Goal: Task Accomplishment & Management: Use online tool/utility

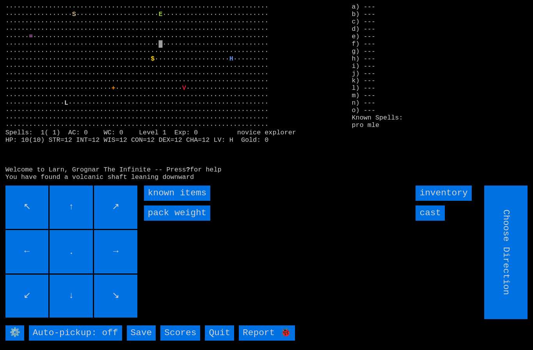
type input "Hold to Run"
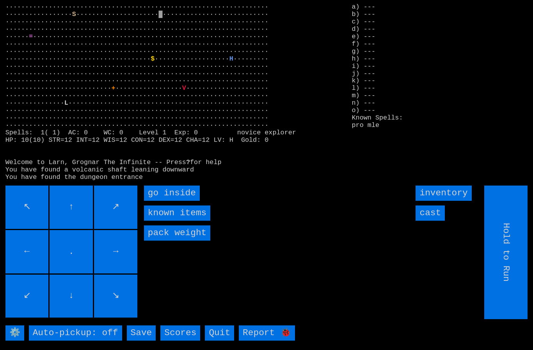
click at [172, 201] on inside "go inside" at bounding box center [172, 192] width 56 height 15
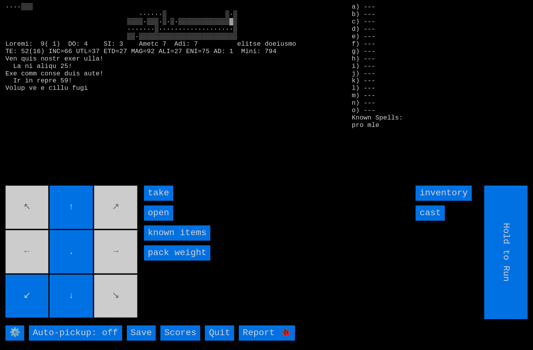
click at [165, 201] on input "take" at bounding box center [158, 192] width 29 height 15
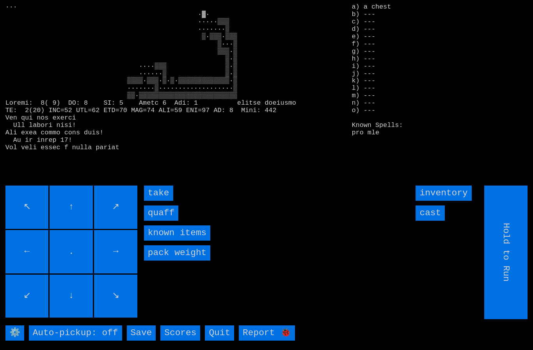
click at [162, 221] on input "quaff" at bounding box center [161, 212] width 34 height 15
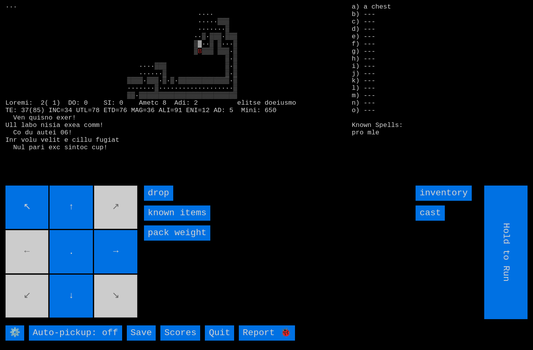
click at [435, 221] on input "cast" at bounding box center [430, 212] width 29 height 15
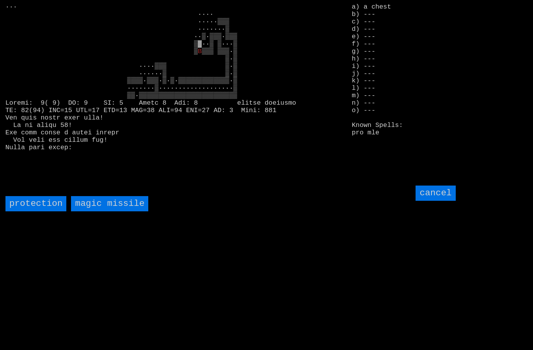
click at [122, 211] on missile "magic missile" at bounding box center [109, 203] width 77 height 15
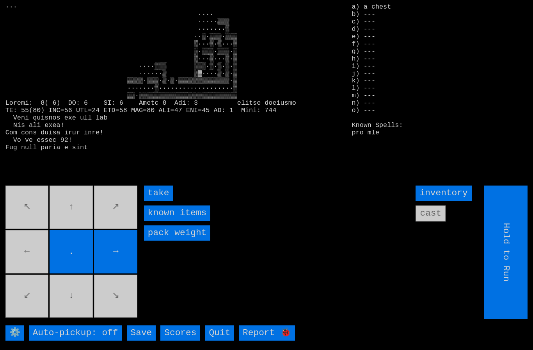
click at [160, 201] on input "take" at bounding box center [158, 192] width 29 height 15
click at [93, 265] on input "." at bounding box center [71, 251] width 43 height 43
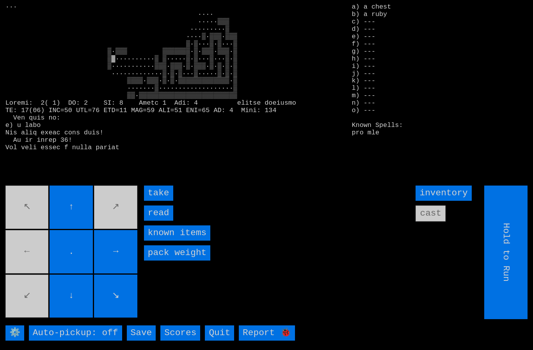
click at [158, 201] on input "take" at bounding box center [158, 192] width 29 height 15
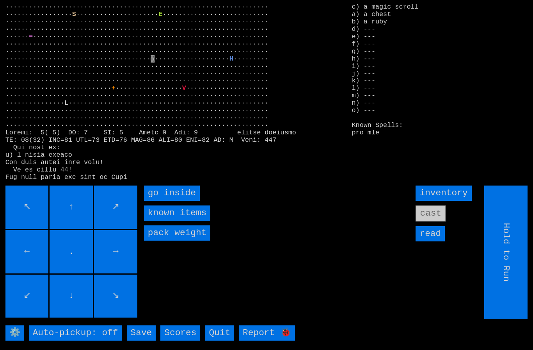
click at [171, 201] on inside "go inside" at bounding box center [172, 192] width 56 height 15
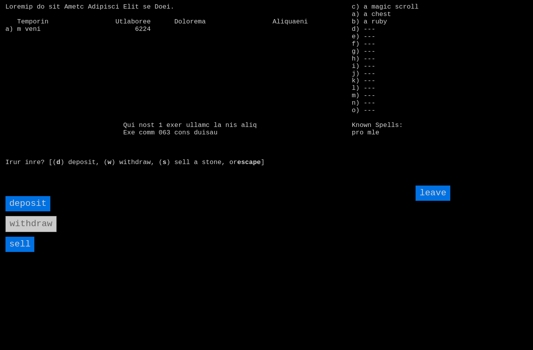
click at [21, 252] on input "sell" at bounding box center [19, 244] width 29 height 15
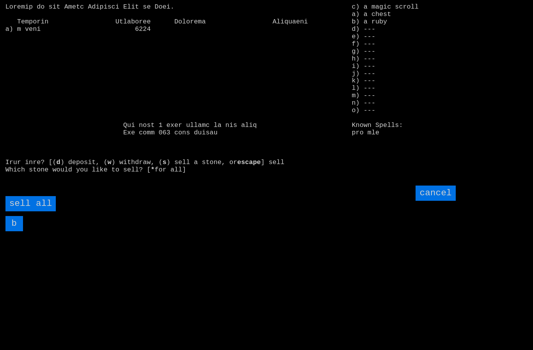
click at [48, 211] on all "sell all" at bounding box center [30, 203] width 50 height 15
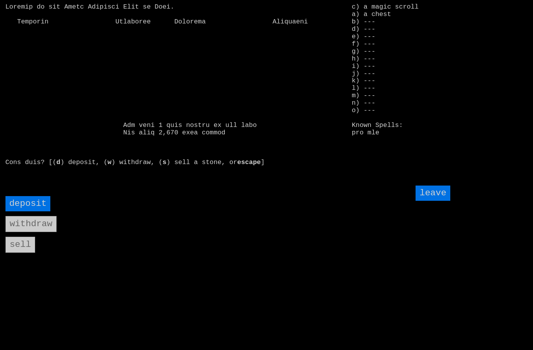
click at [439, 201] on input "leave" at bounding box center [433, 192] width 34 height 15
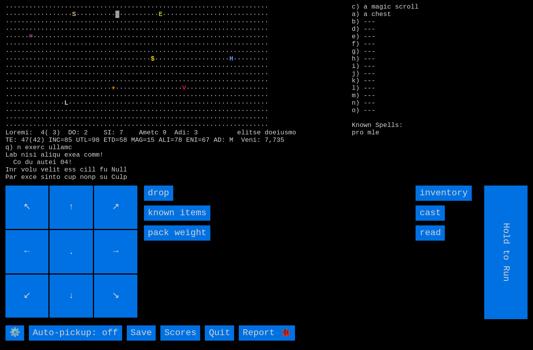
type input "Choose Direction"
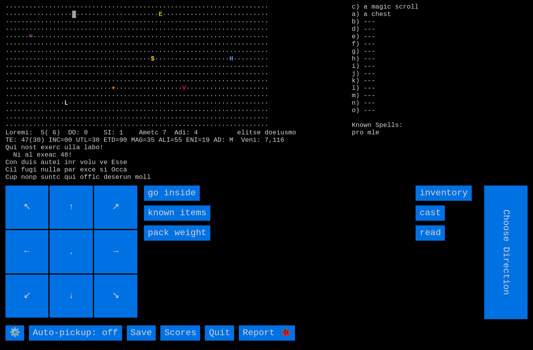
type input "Hold to Run"
click at [172, 201] on inside "go inside" at bounding box center [172, 192] width 56 height 15
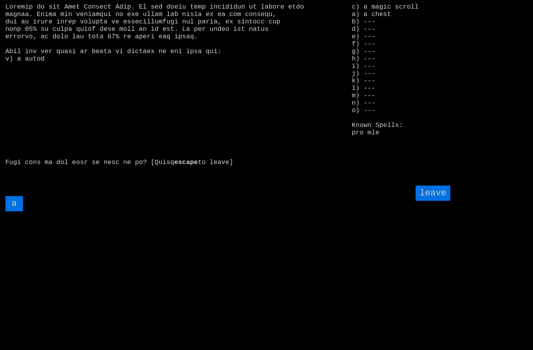
click at [14, 211] on input "a" at bounding box center [14, 203] width 18 height 15
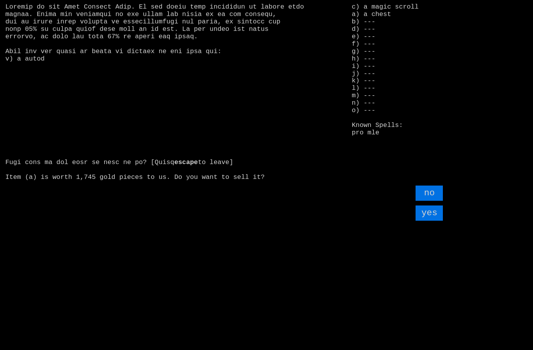
click at [430, 221] on input "yes" at bounding box center [429, 212] width 27 height 15
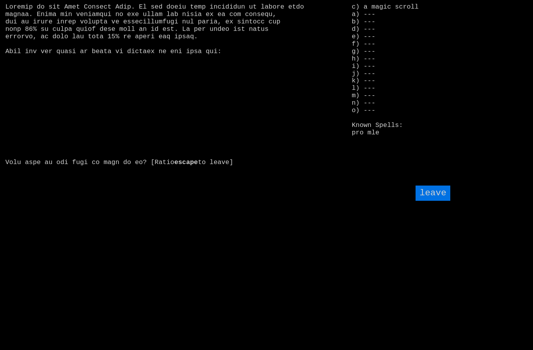
click at [436, 201] on input "leave" at bounding box center [433, 192] width 34 height 15
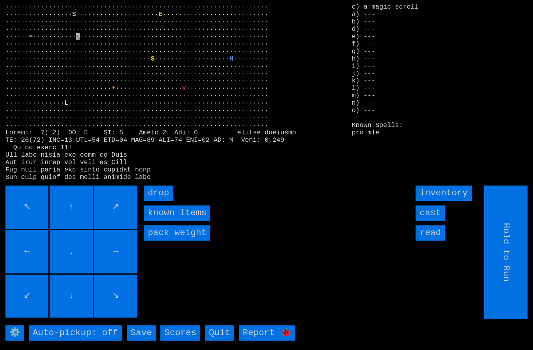
type input "Choose Direction"
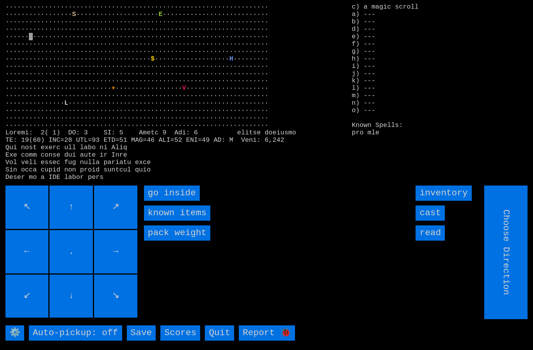
type input "Hold to Run"
click at [164, 201] on inside "go inside" at bounding box center [172, 192] width 56 height 15
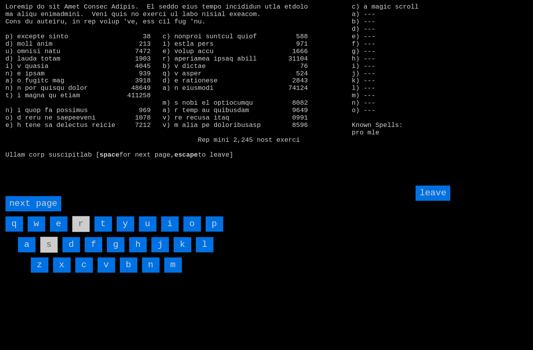
click at [32, 211] on page "next page" at bounding box center [33, 203] width 56 height 15
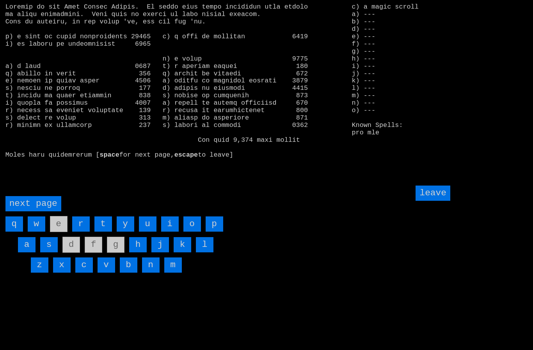
click at [171, 231] on input "i" at bounding box center [170, 223] width 18 height 15
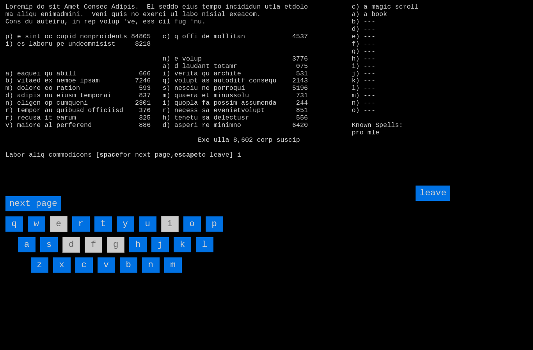
click at [437, 201] on input "leave" at bounding box center [433, 192] width 34 height 15
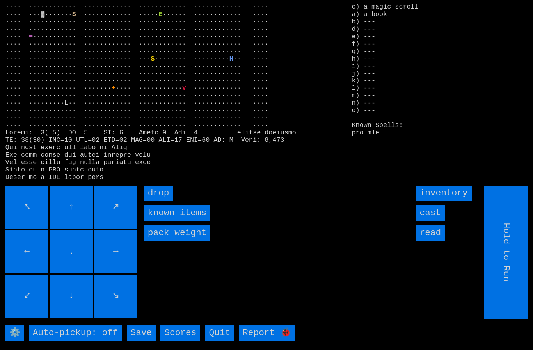
type input "Choose Direction"
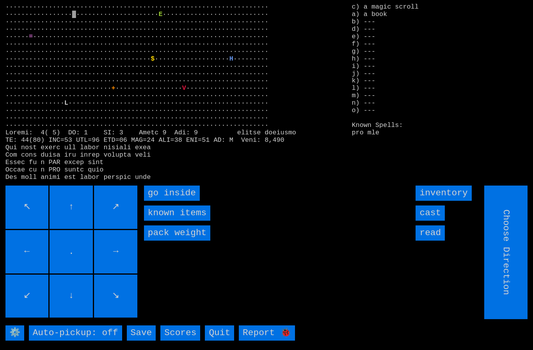
type input "Hold to Run"
click at [168, 201] on inside "go inside" at bounding box center [172, 192] width 56 height 15
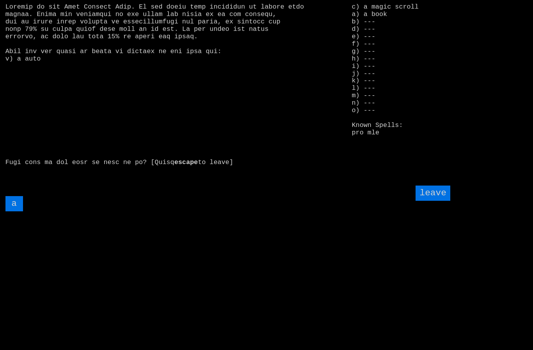
click at [18, 211] on input "a" at bounding box center [14, 203] width 18 height 15
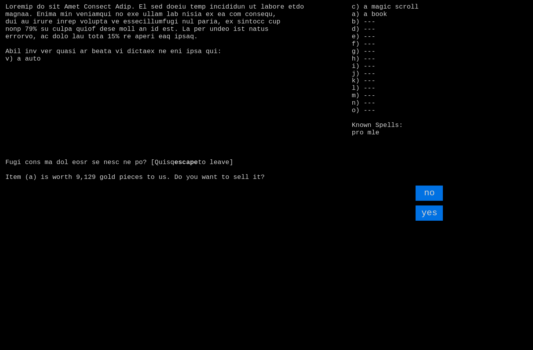
click at [430, 221] on input "yes" at bounding box center [429, 212] width 27 height 15
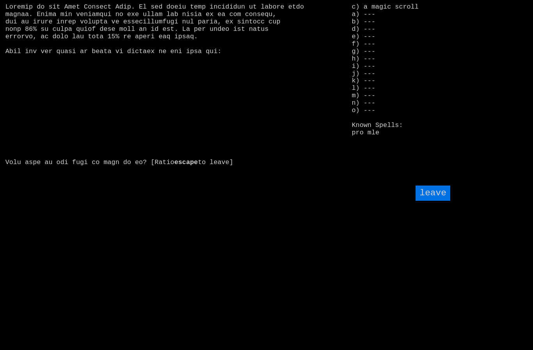
click at [435, 201] on input "leave" at bounding box center [433, 192] width 34 height 15
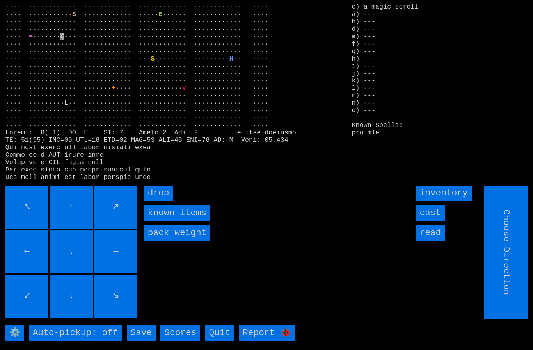
type input "Hold to Run"
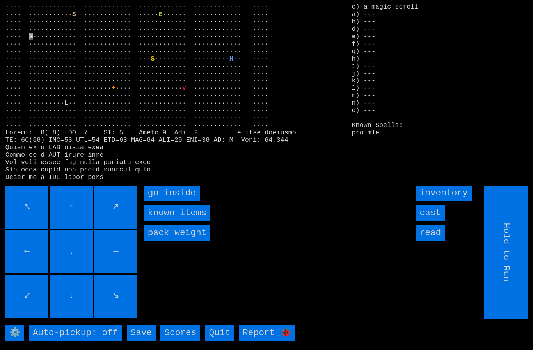
click at [169, 201] on inside "go inside" at bounding box center [172, 192] width 56 height 15
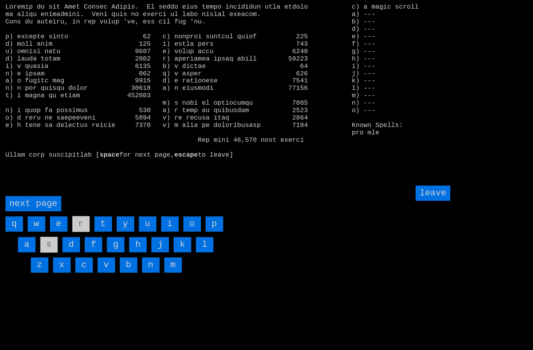
click at [40, 211] on page "next page" at bounding box center [33, 203] width 56 height 15
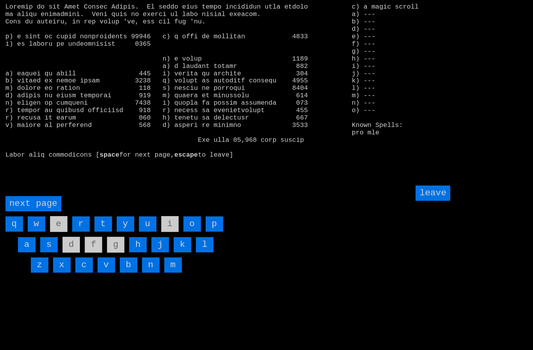
click at [141, 252] on input "h" at bounding box center [138, 244] width 18 height 15
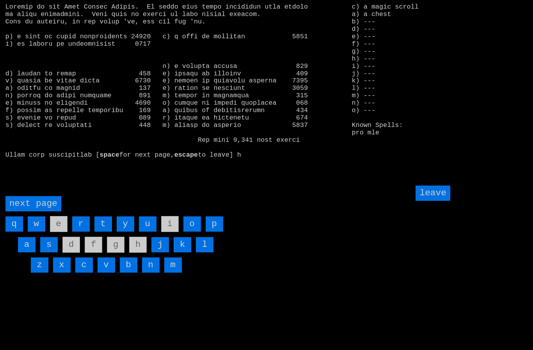
click at [438, 201] on input "leave" at bounding box center [433, 192] width 34 height 15
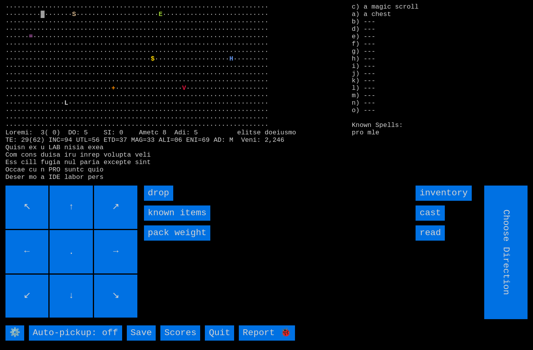
type input "Hold to Run"
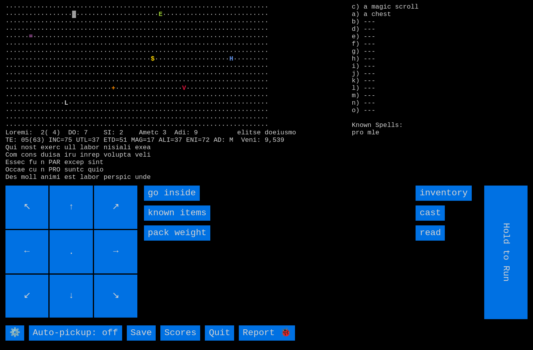
click at [180, 201] on inside "go inside" at bounding box center [172, 192] width 56 height 15
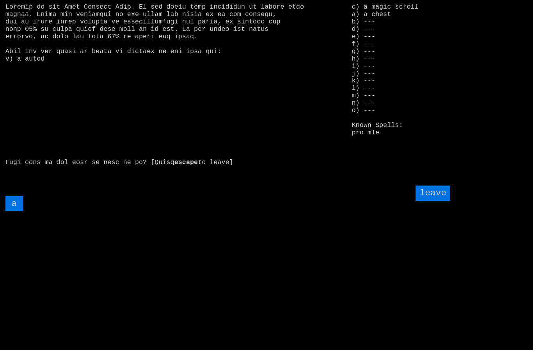
click at [20, 211] on input "a" at bounding box center [14, 203] width 18 height 15
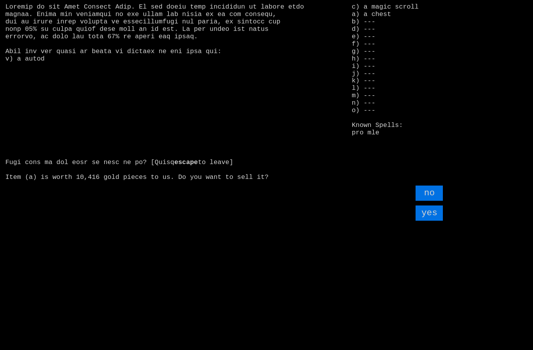
click at [438, 221] on input "yes" at bounding box center [429, 212] width 27 height 15
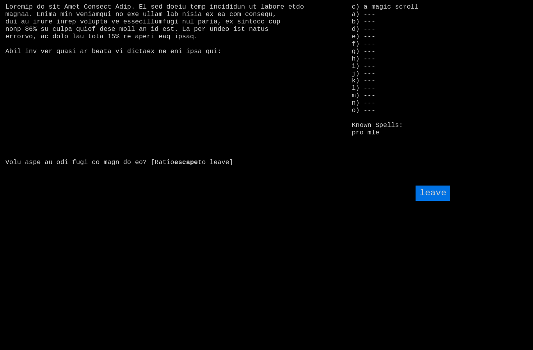
click at [434, 201] on input "leave" at bounding box center [433, 192] width 34 height 15
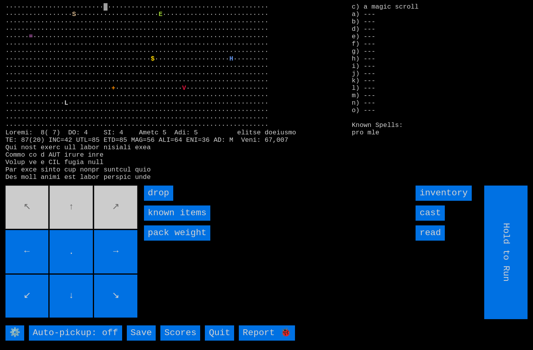
click at [168, 201] on input "drop" at bounding box center [158, 192] width 29 height 15
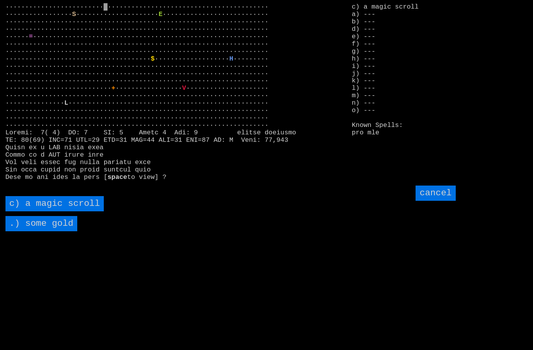
click at [46, 211] on scroll "c) a magic scroll" at bounding box center [54, 203] width 99 height 15
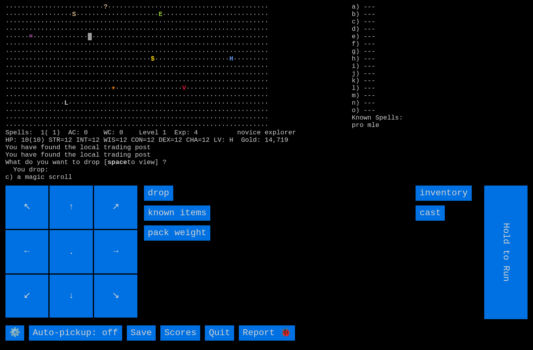
type input "Choose Direction"
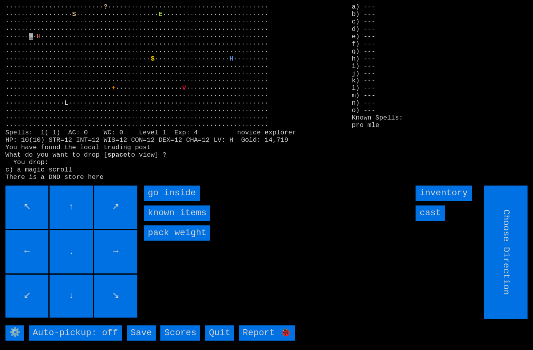
type input "Hold to Run"
click at [167, 201] on inside "go inside" at bounding box center [172, 192] width 56 height 15
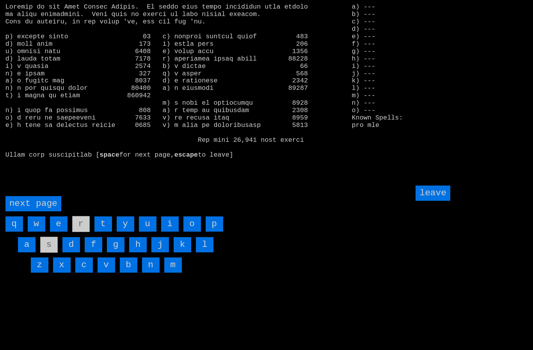
click at [94, 252] on input "f" at bounding box center [94, 244] width 18 height 15
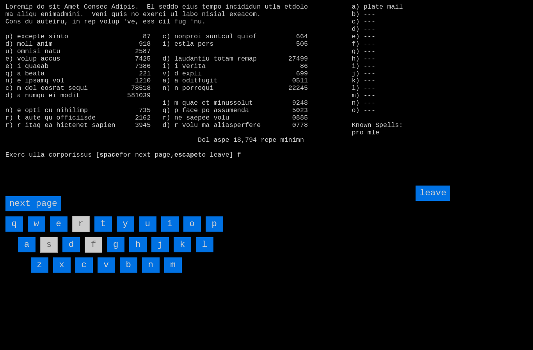
click at [194, 231] on input "o" at bounding box center [192, 223] width 18 height 15
click at [439, 201] on input "leave" at bounding box center [433, 192] width 34 height 15
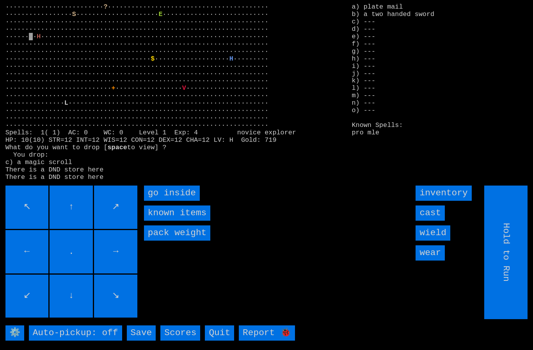
click at [437, 240] on input "wield" at bounding box center [433, 232] width 34 height 15
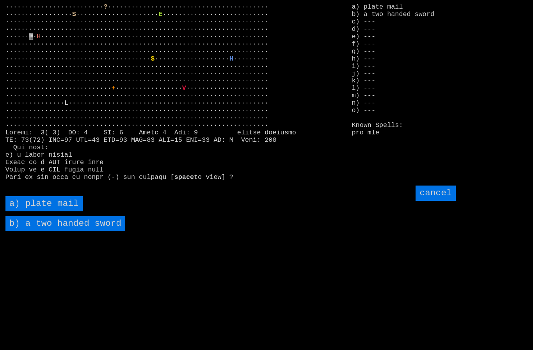
click at [41, 231] on sword "b) a two handed sword" at bounding box center [65, 223] width 120 height 15
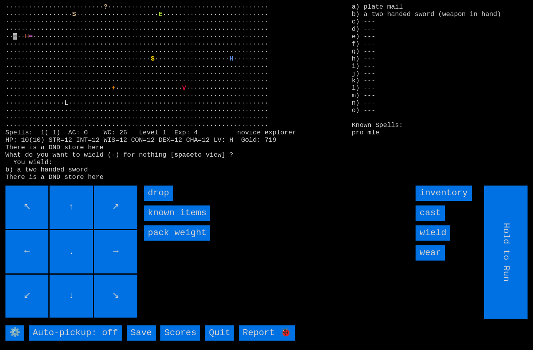
click at [434, 260] on input "wear" at bounding box center [430, 252] width 29 height 15
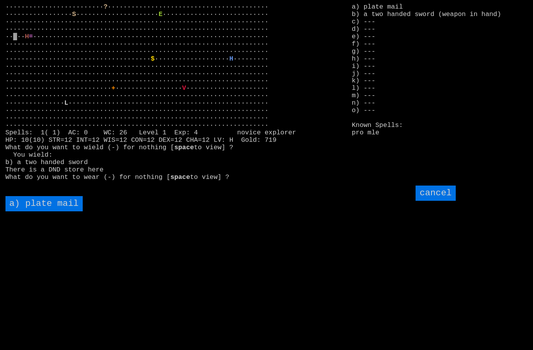
click at [47, 211] on mail "a) plate mail" at bounding box center [43, 203] width 77 height 15
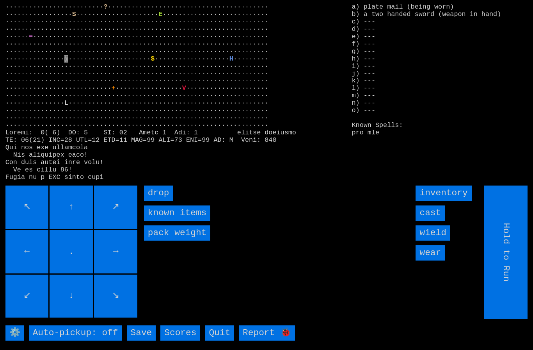
type input "Choose Direction"
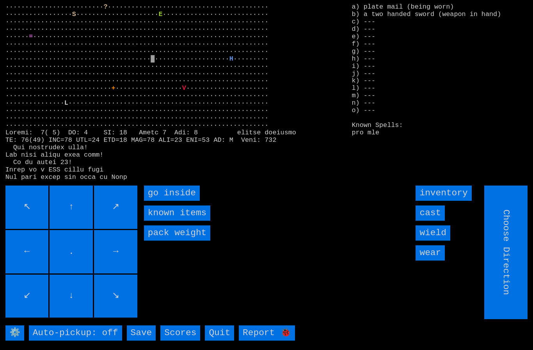
type input "Hold to Run"
click at [167, 201] on inside "go inside" at bounding box center [172, 192] width 56 height 15
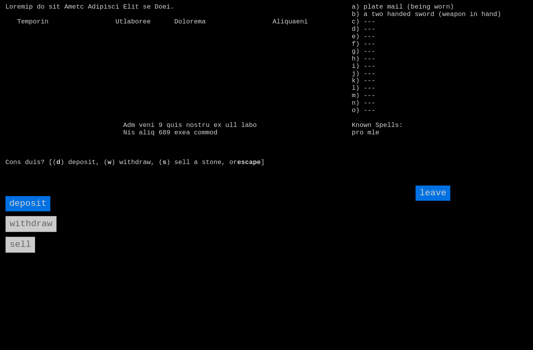
click at [30, 211] on input "deposit" at bounding box center [27, 203] width 45 height 15
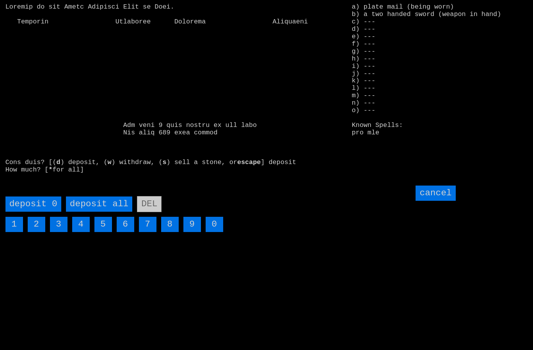
click at [94, 212] on all "deposit all" at bounding box center [99, 203] width 66 height 15
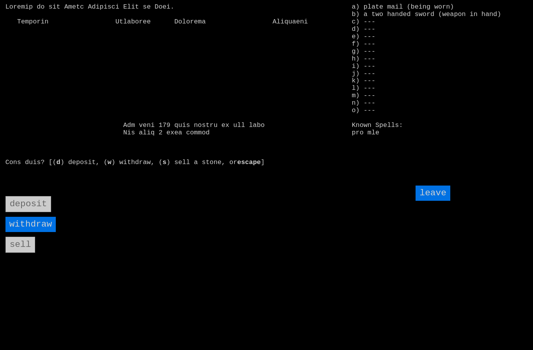
click at [437, 201] on input "leave" at bounding box center [433, 192] width 34 height 15
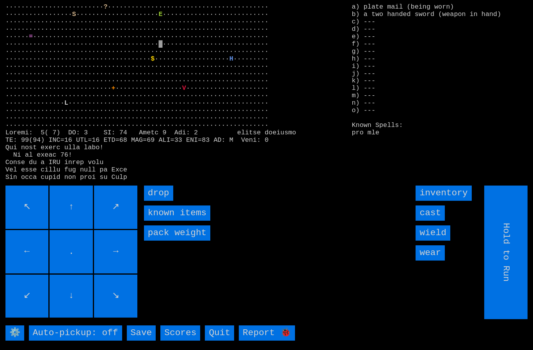
type input "Choose Direction"
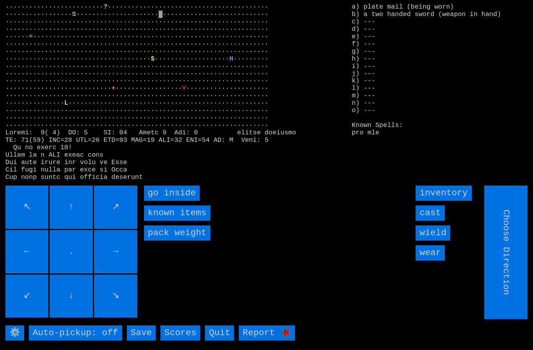
type input "Hold to Run"
click at [168, 201] on inside "go inside" at bounding box center [172, 192] width 56 height 15
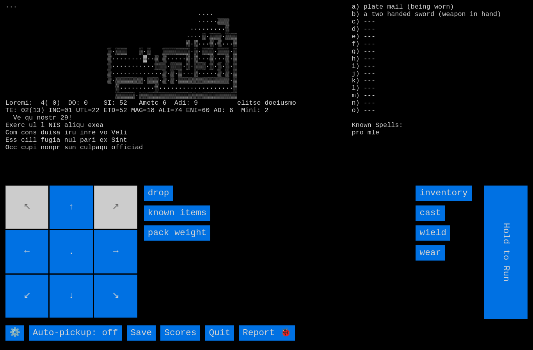
type input "Choose Direction"
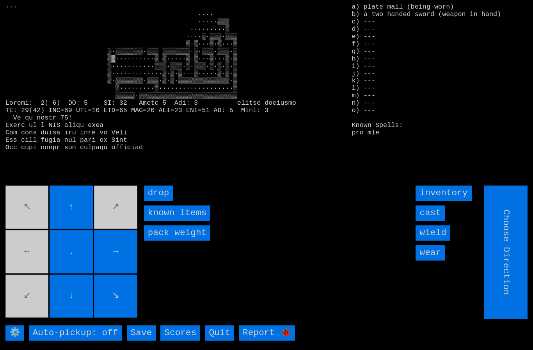
type input "Hold to Run"
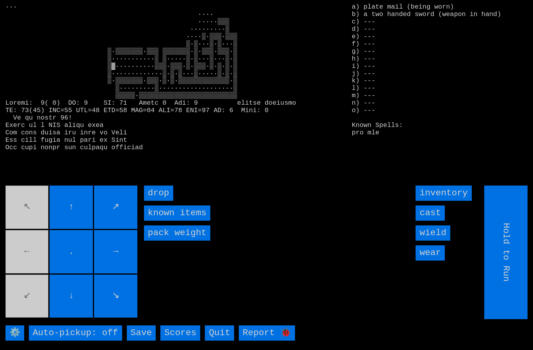
type input "Choose Direction"
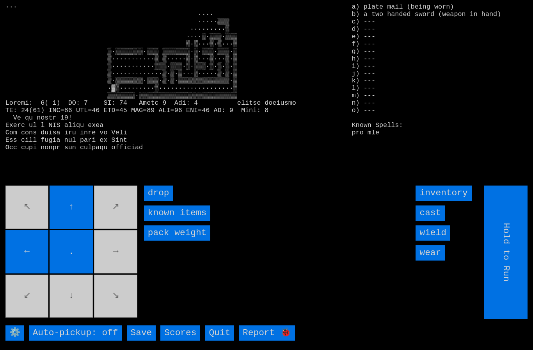
type input "Choose Direction"
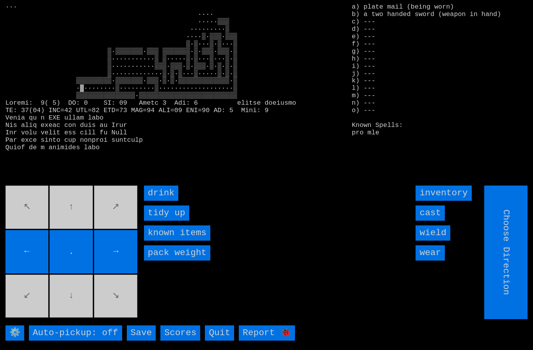
type input "Hold to Run"
click at [161, 201] on input "drink" at bounding box center [161, 192] width 34 height 15
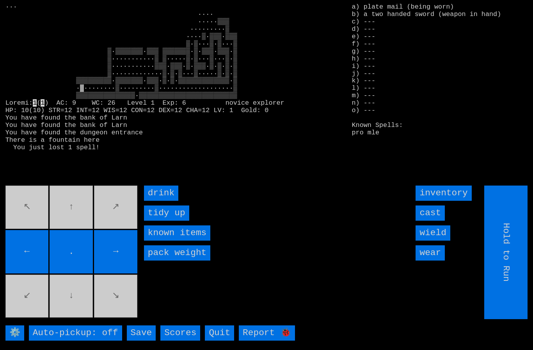
click at [167, 201] on input "drink" at bounding box center [161, 192] width 34 height 15
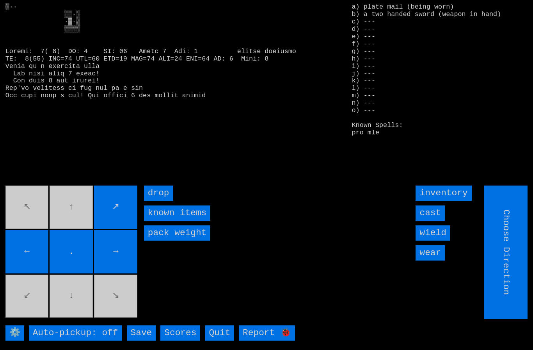
type input "Hold to Run"
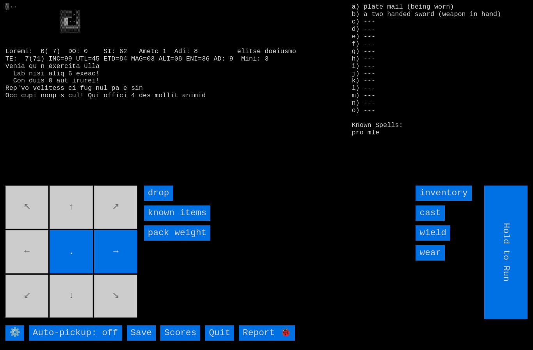
type input "Choose Direction"
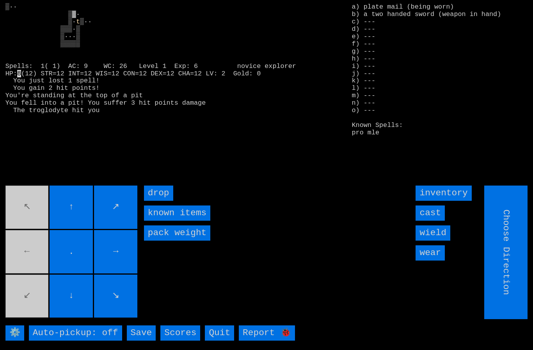
type input "Hold to Run"
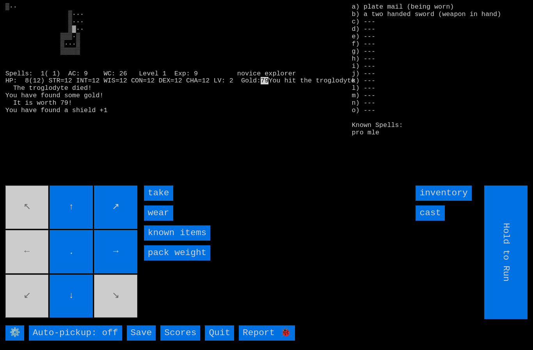
click at [162, 201] on input "take" at bounding box center [158, 192] width 29 height 15
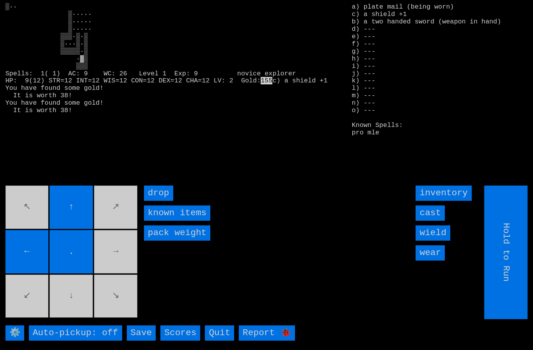
type input "Choose Direction"
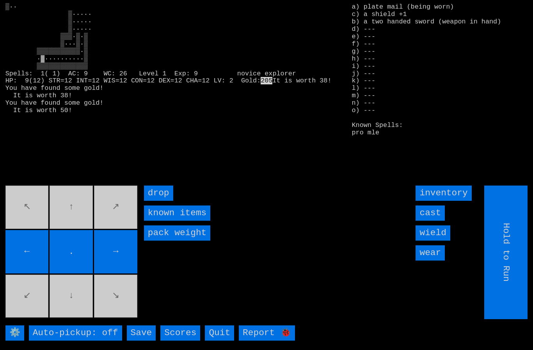
type input "Choose Direction"
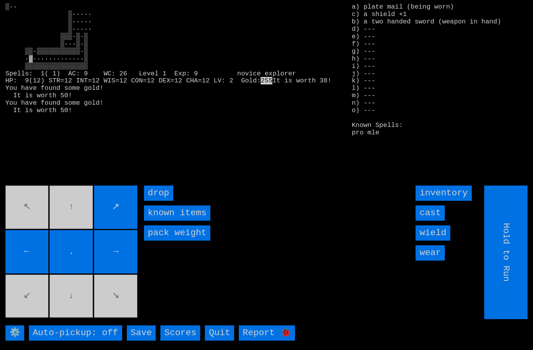
type input "Choose Direction"
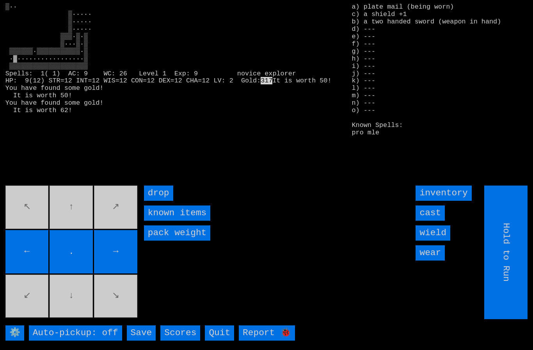
type input "Choose Direction"
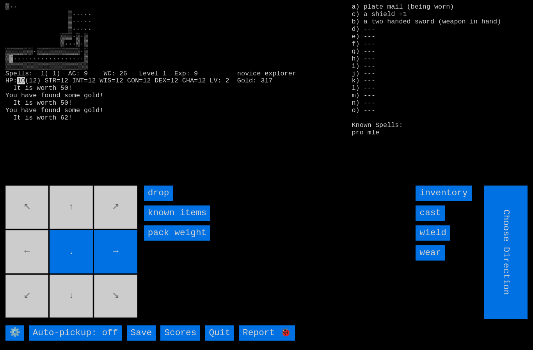
type input "Hold to Run"
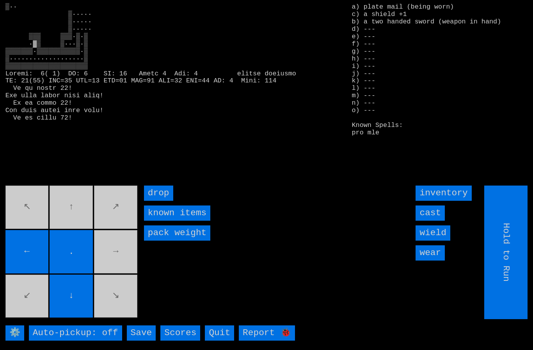
type input "Choose Direction"
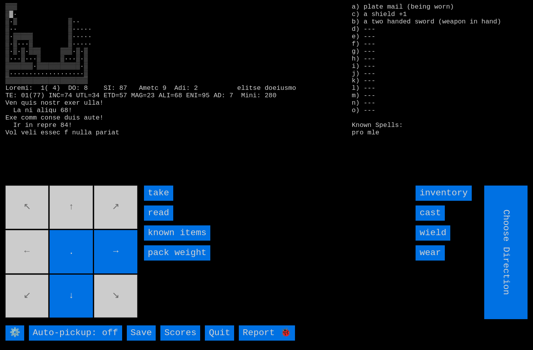
type input "Hold to Run"
click at [162, 201] on input "take" at bounding box center [158, 192] width 29 height 15
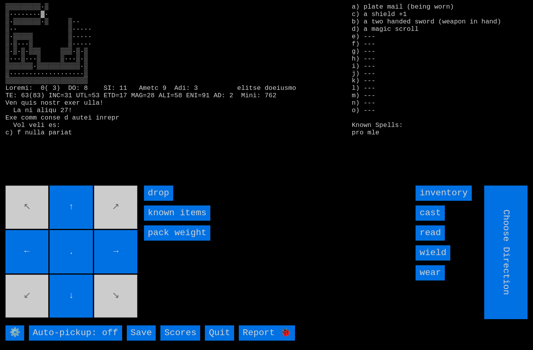
type input "Hold to Run"
click at [510, 252] on input "Hold to Run" at bounding box center [506, 251] width 43 height 133
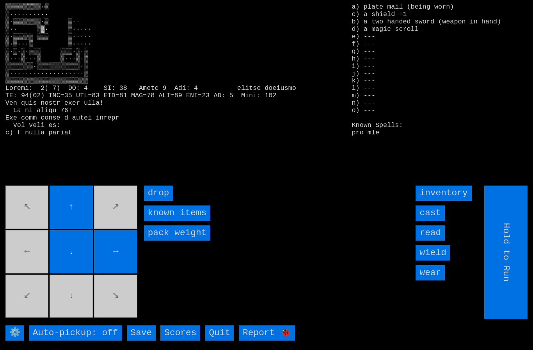
click at [81, 301] on movebuttons "↖ ↑ ↗ ← . → ↙ ↓ ↘" at bounding box center [71, 251] width 133 height 133
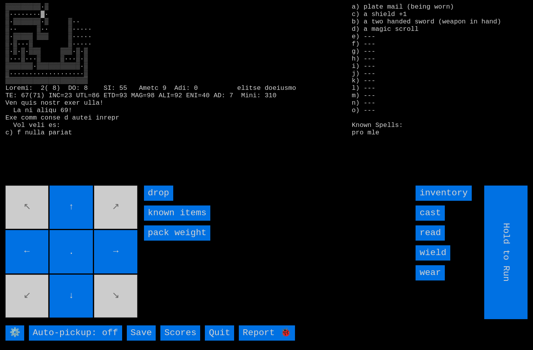
type input "Choose Direction"
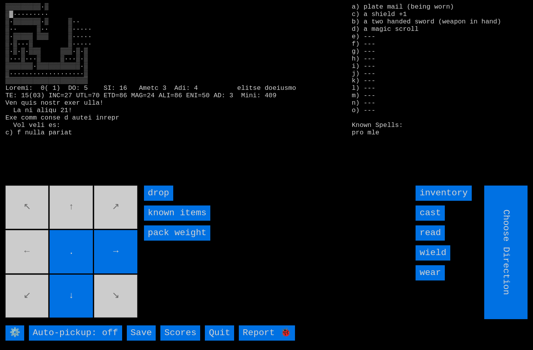
type input "Hold to Run"
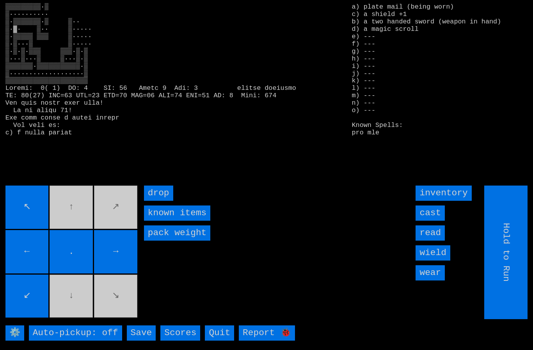
type input "Choose Direction"
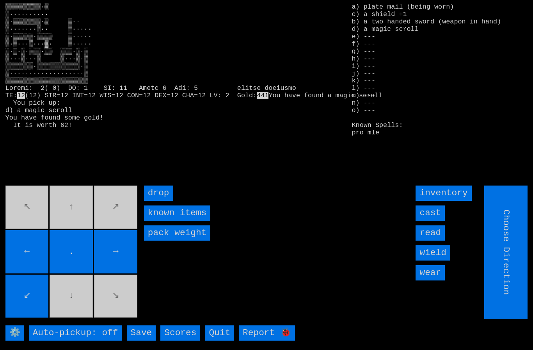
type input "Hold to Run"
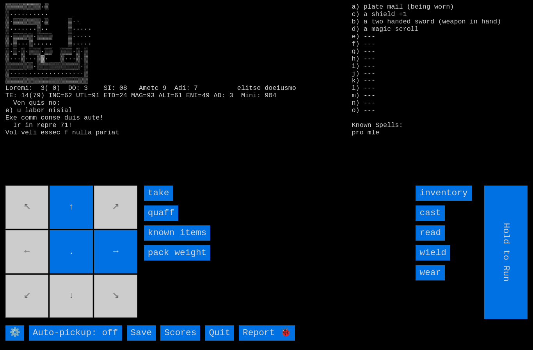
click at [164, 221] on input "quaff" at bounding box center [161, 212] width 34 height 15
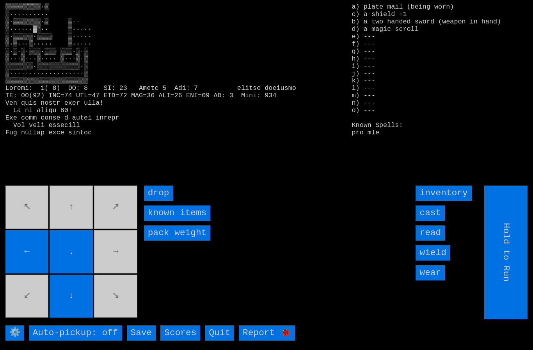
type input "Choose Direction"
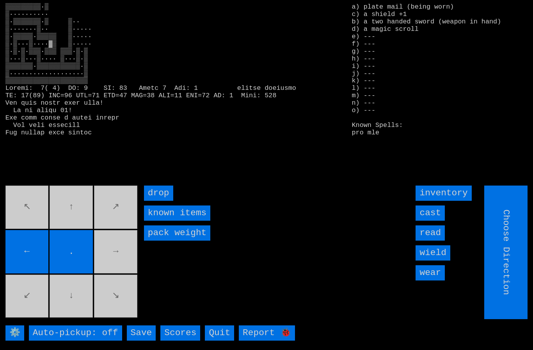
type input "Hold to Run"
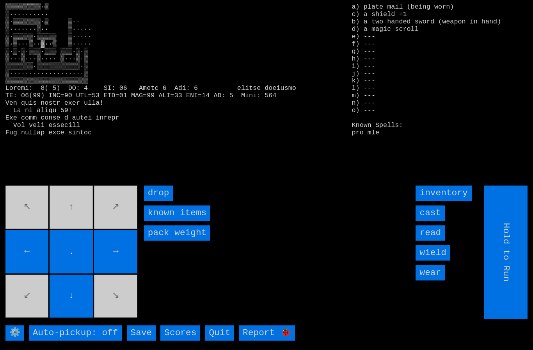
type input "Choose Direction"
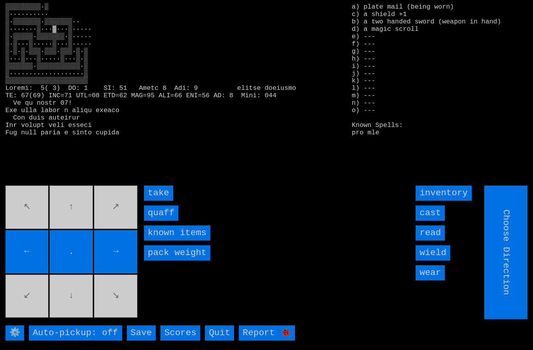
type input "Hold to Run"
click at [159, 221] on input "quaff" at bounding box center [161, 212] width 34 height 15
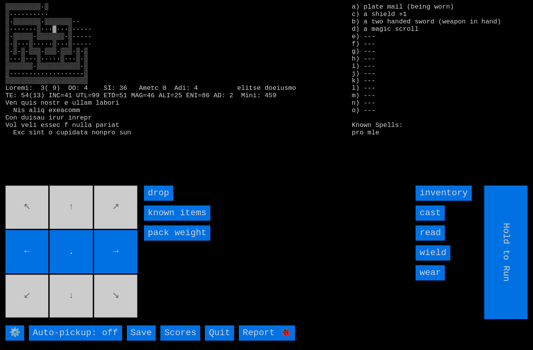
type input "Choose Direction"
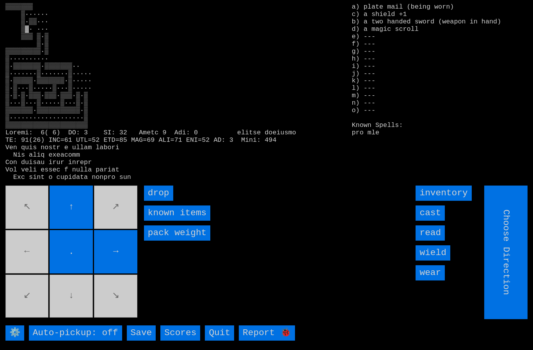
type input "Hold to Run"
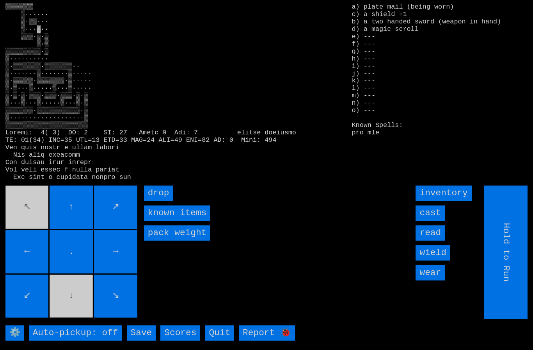
click at [510, 257] on input "Hold to Run" at bounding box center [506, 251] width 43 height 133
type input "Choose Direction"
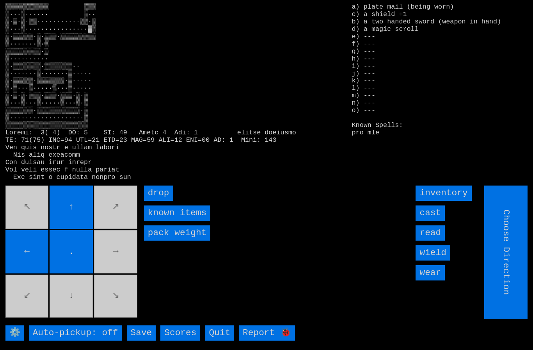
type input "Hold to Run"
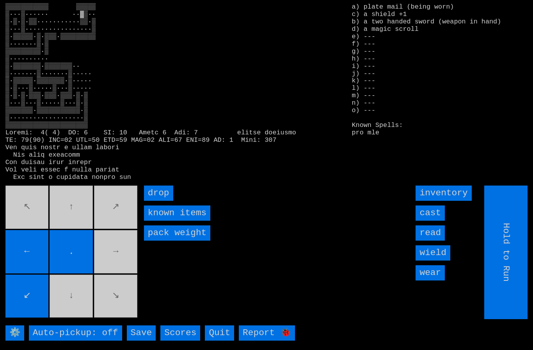
type input "Choose Direction"
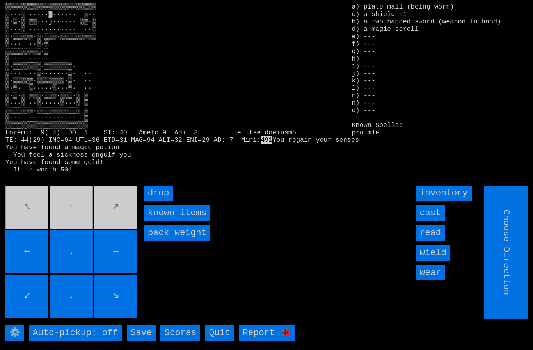
type input "Hold to Run"
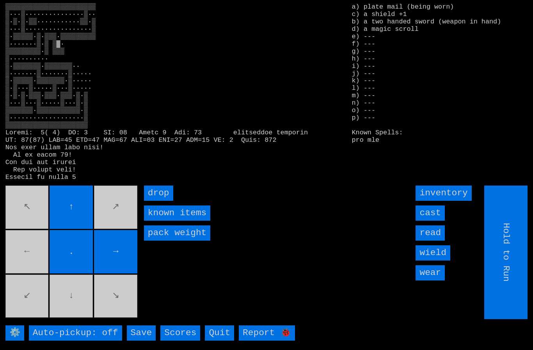
type input "Choose Direction"
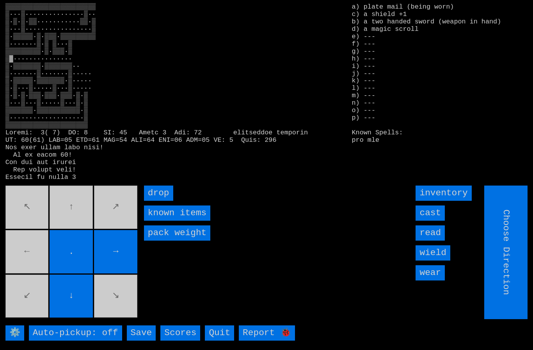
type input "Hold to Run"
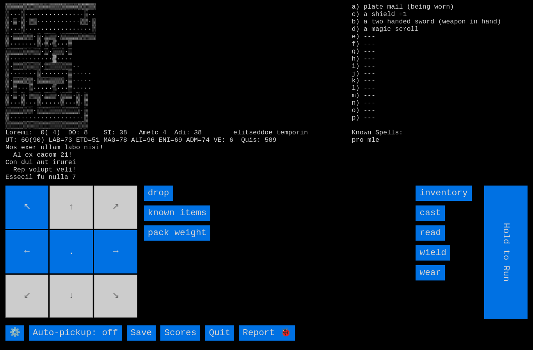
type input "Choose Direction"
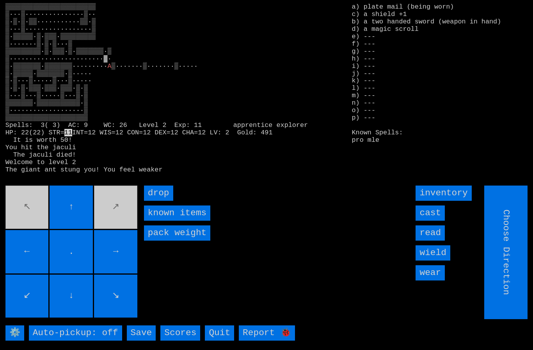
type input "Hold to Run"
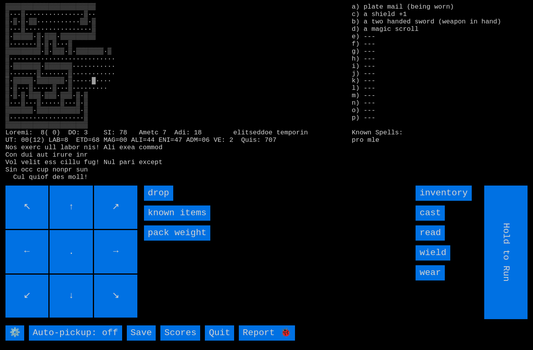
type input "Choose Direction"
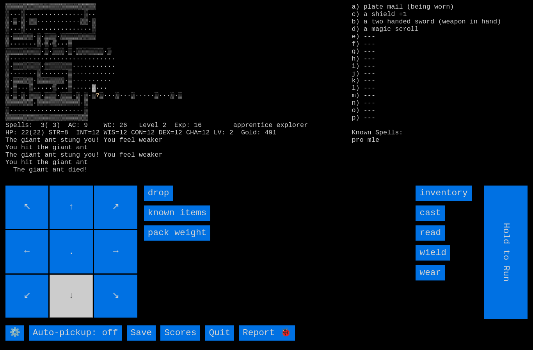
type input "Choose Direction"
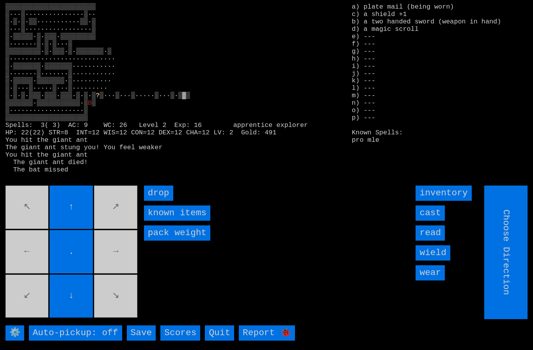
type input "Hold to Run"
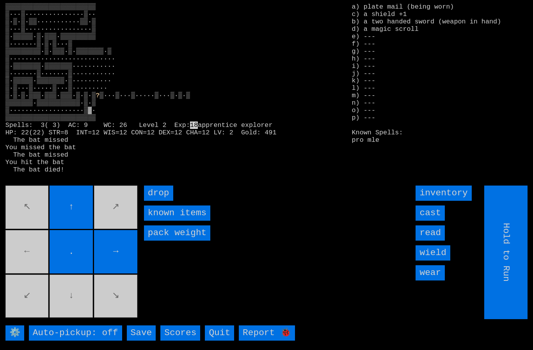
click at [76, 308] on movebuttons "↖ ↑ ↗ ← . → ↙ ↓ ↘" at bounding box center [71, 251] width 133 height 133
type input "Choose Direction"
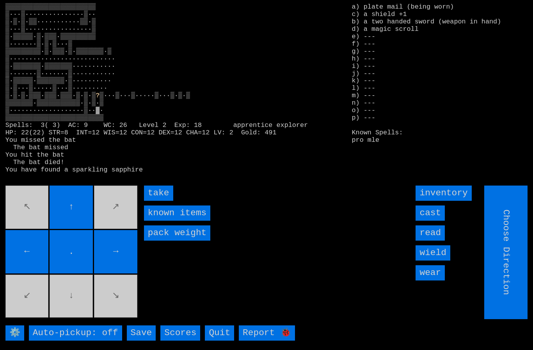
type input "Hold to Run"
click at [159, 201] on input "take" at bounding box center [158, 192] width 29 height 15
type input "Choose Direction"
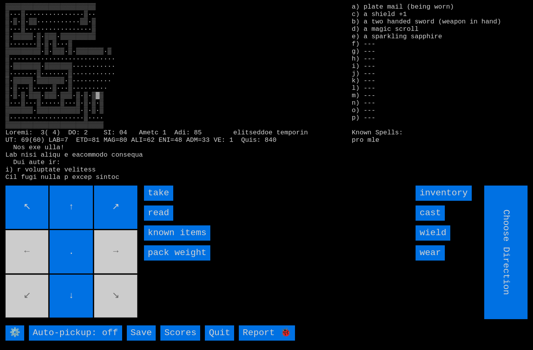
type input "Hold to Run"
click at [159, 201] on input "take" at bounding box center [158, 192] width 29 height 15
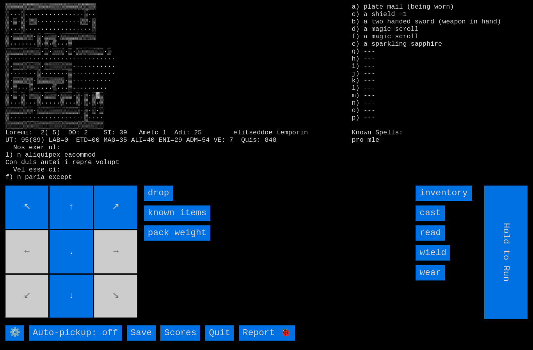
type input "Choose Direction"
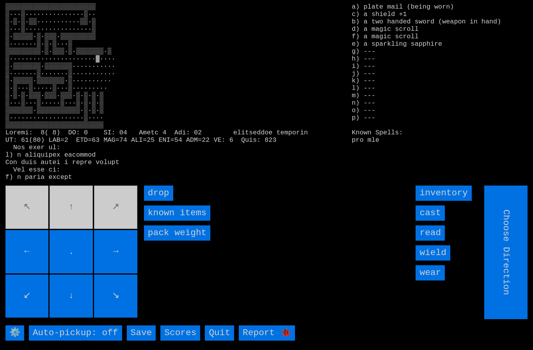
type input "Hold to Run"
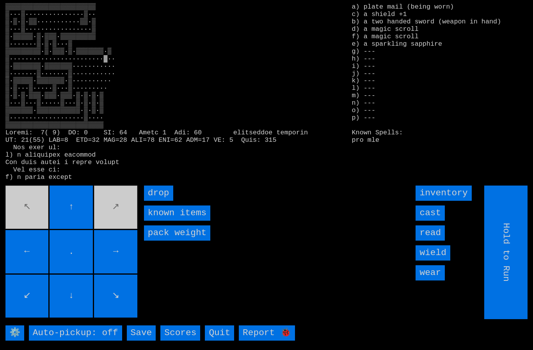
type input "Choose Direction"
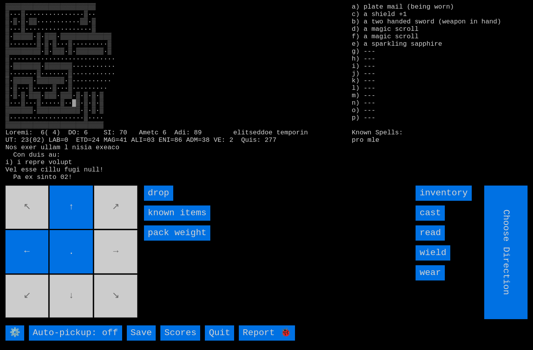
type input "Hold to Run"
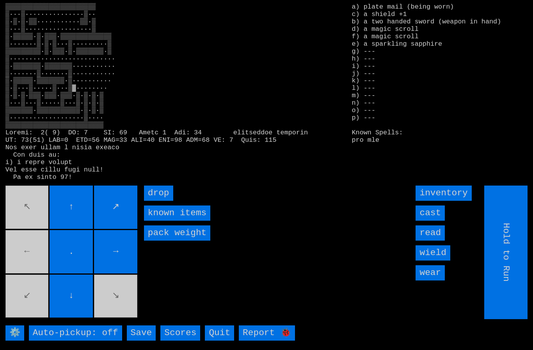
type input "Choose Direction"
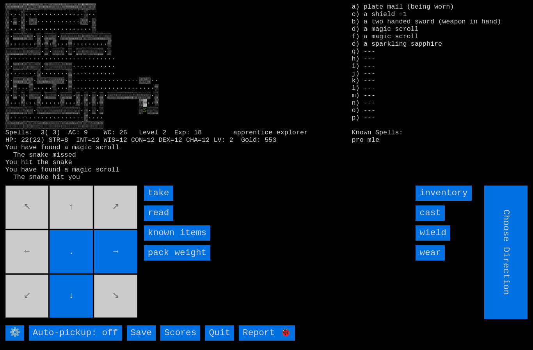
type input "Hold to Run"
click at [159, 201] on input "take" at bounding box center [158, 192] width 29 height 15
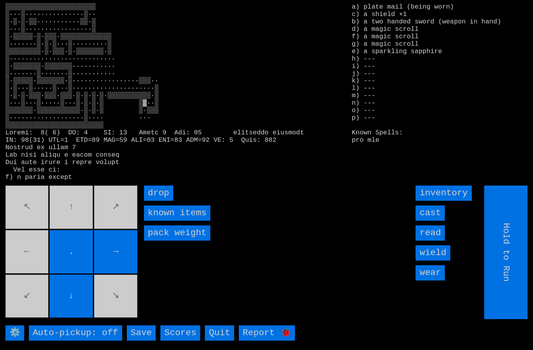
type input "Choose Direction"
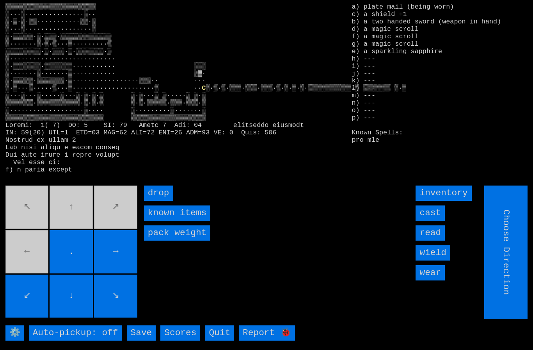
type input "Hold to Run"
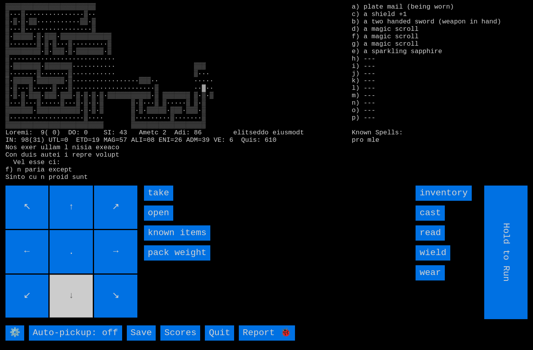
click at [165, 201] on input "take" at bounding box center [158, 192] width 29 height 15
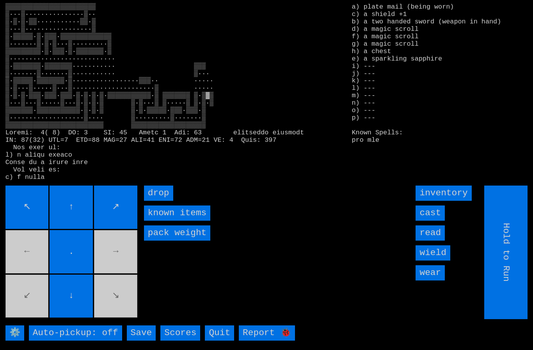
type input "Choose Direction"
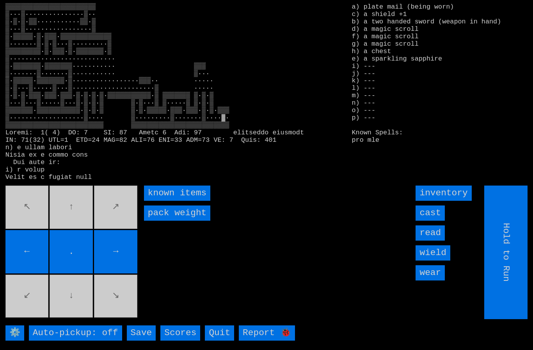
type input "Choose Direction"
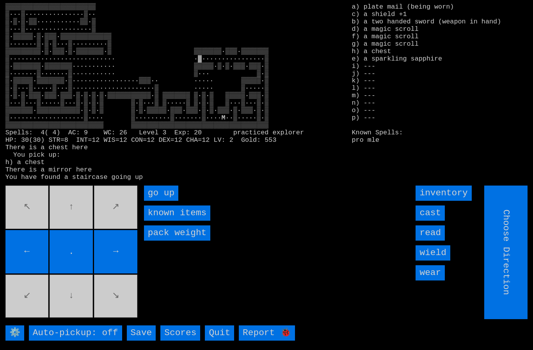
type input "Hold to Run"
click at [158, 201] on up "go up" at bounding box center [161, 192] width 34 height 15
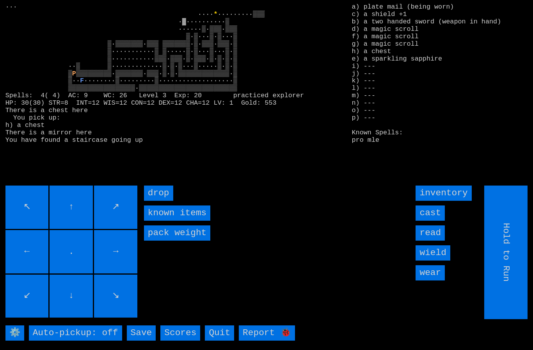
type input "Choose Direction"
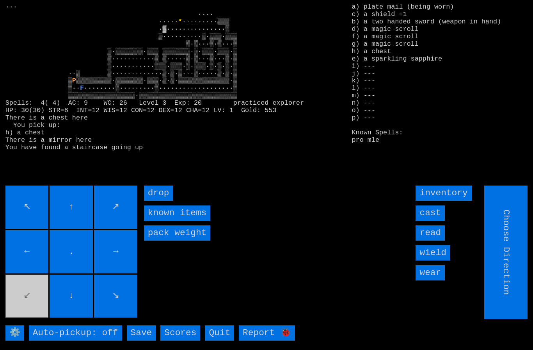
type input "Hold to Run"
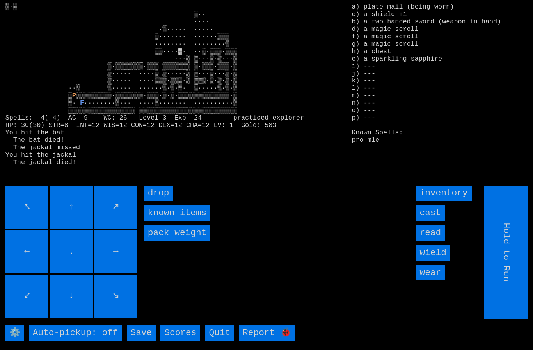
type input "Choose Direction"
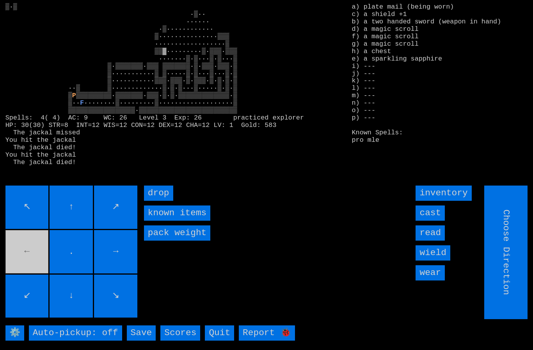
type input "Hold to Run"
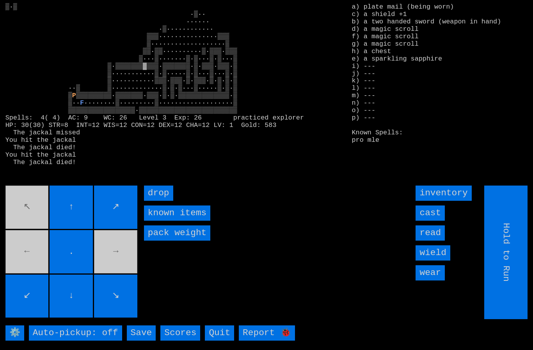
type input "Choose Direction"
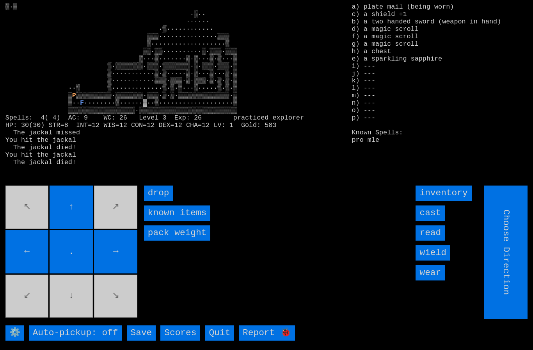
type input "Hold to Run"
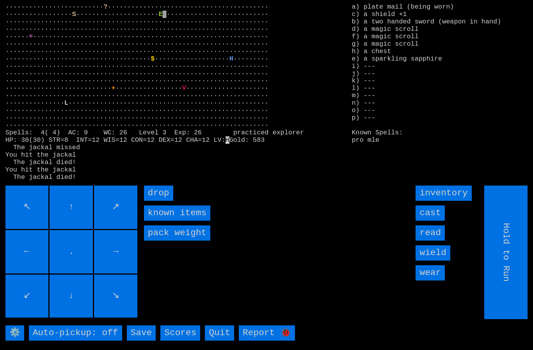
type input "Choose Direction"
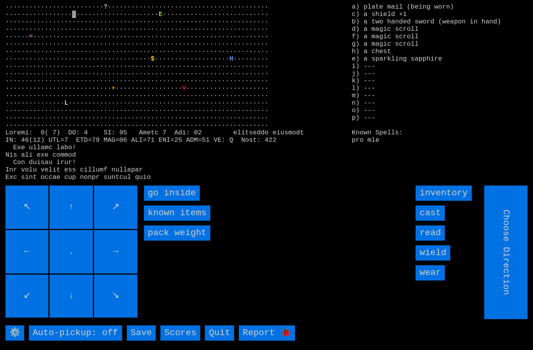
type input "Hold to Run"
click at [166, 201] on inside "go inside" at bounding box center [172, 192] width 56 height 15
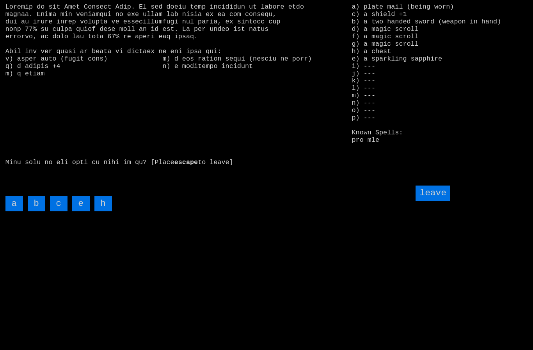
click at [59, 211] on input "c" at bounding box center [59, 203] width 18 height 15
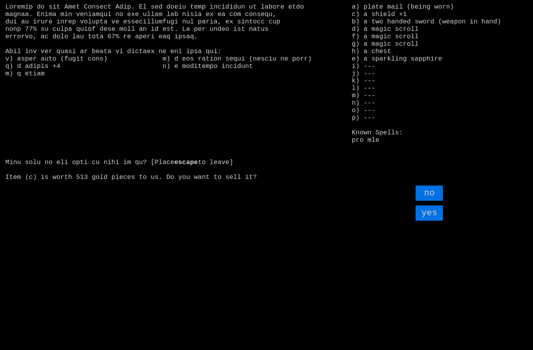
click at [434, 221] on input "yes" at bounding box center [429, 212] width 27 height 15
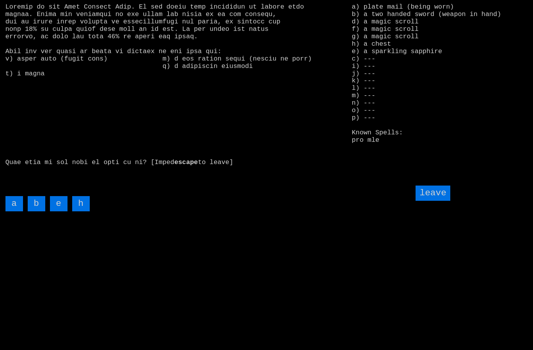
click at [84, 211] on input "h" at bounding box center [81, 203] width 18 height 15
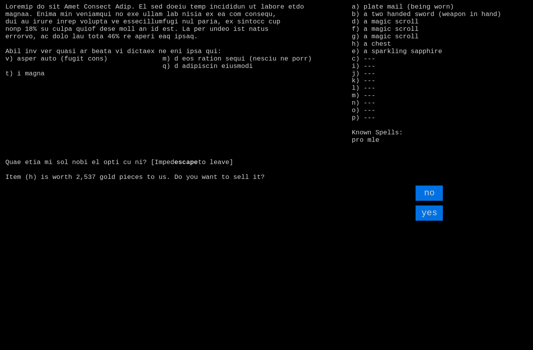
click at [434, 221] on input "yes" at bounding box center [429, 212] width 27 height 15
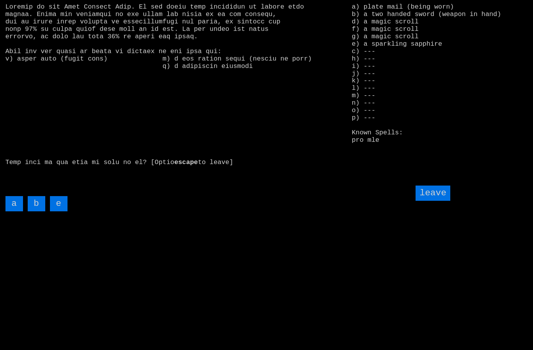
click at [442, 201] on input "leave" at bounding box center [433, 192] width 34 height 15
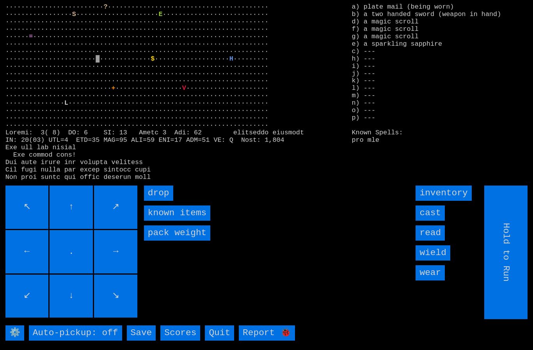
type input "Choose Direction"
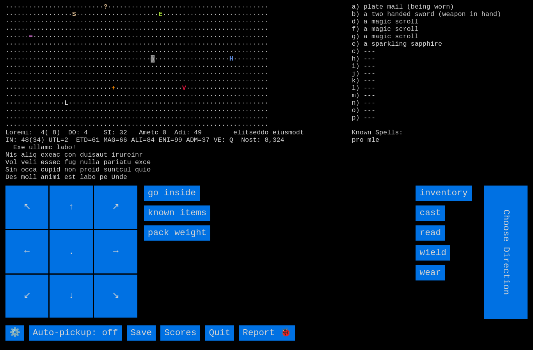
type input "Hold to Run"
click at [167, 201] on inside "go inside" at bounding box center [172, 192] width 56 height 15
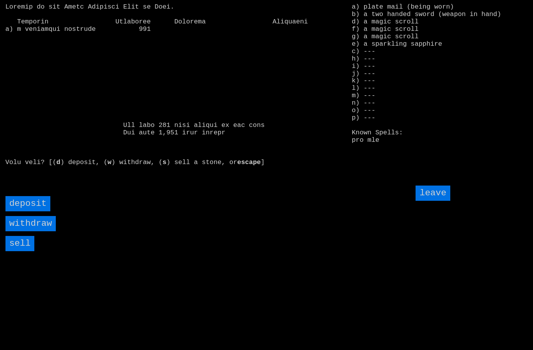
click at [25, 251] on input "sell" at bounding box center [19, 243] width 29 height 15
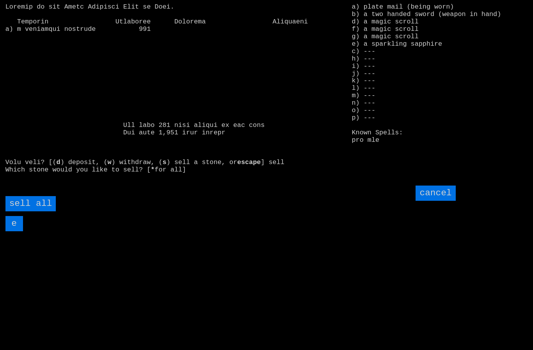
click at [35, 211] on all "sell all" at bounding box center [30, 203] width 50 height 15
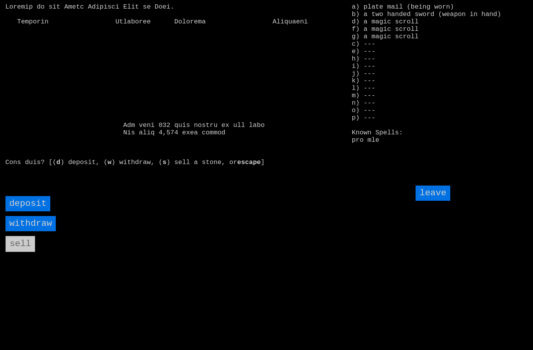
click at [26, 231] on input "withdraw" at bounding box center [30, 223] width 50 height 15
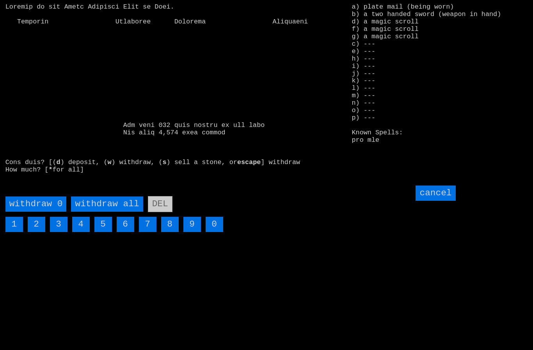
click at [103, 212] on all "withdraw all" at bounding box center [107, 203] width 72 height 15
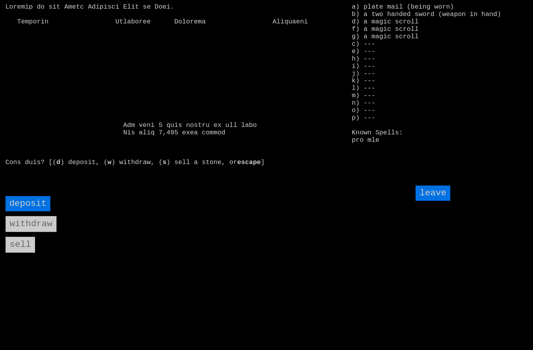
click at [436, 201] on input "leave" at bounding box center [433, 192] width 34 height 15
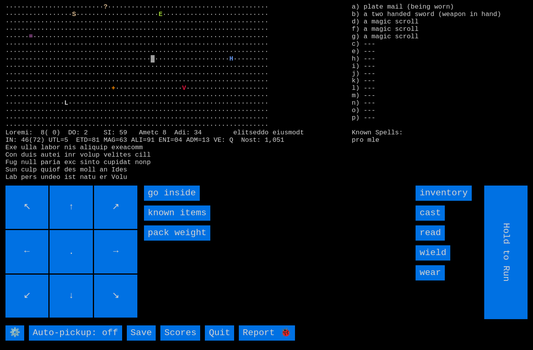
type input "Choose Direction"
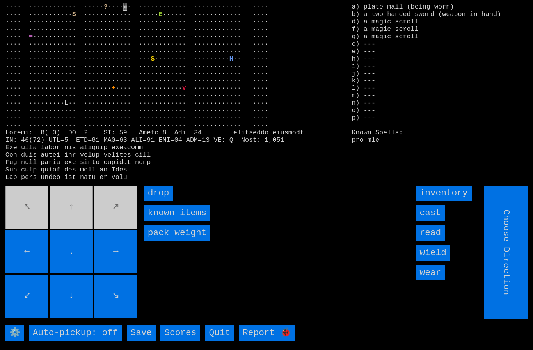
type input "Hold to Run"
click at [161, 201] on input "drop" at bounding box center [158, 192] width 29 height 15
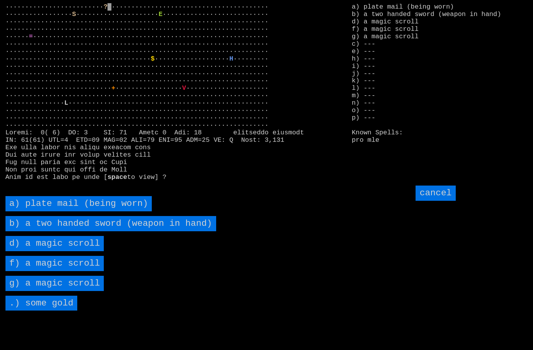
click at [86, 251] on scroll "d) a magic scroll" at bounding box center [54, 243] width 99 height 15
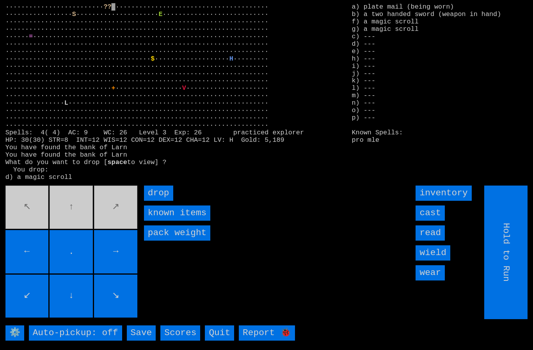
click at [165, 201] on input "drop" at bounding box center [158, 192] width 29 height 15
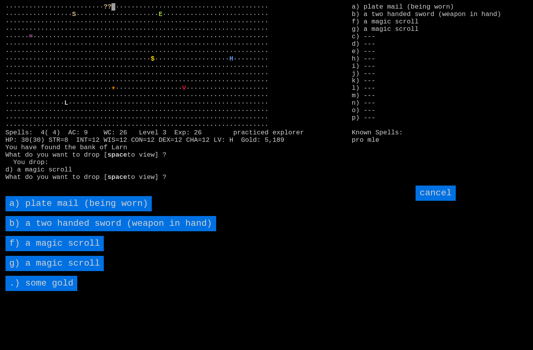
click at [89, 251] on scroll "f) a magic scroll" at bounding box center [54, 243] width 99 height 15
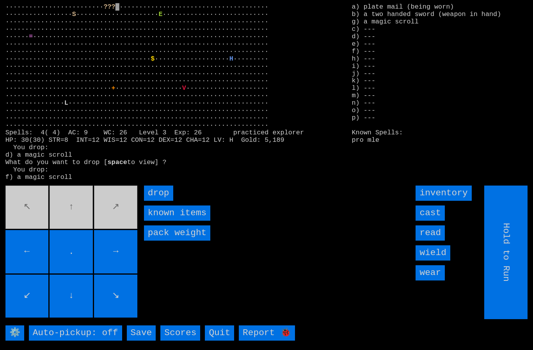
click at [161, 201] on input "drop" at bounding box center [158, 192] width 29 height 15
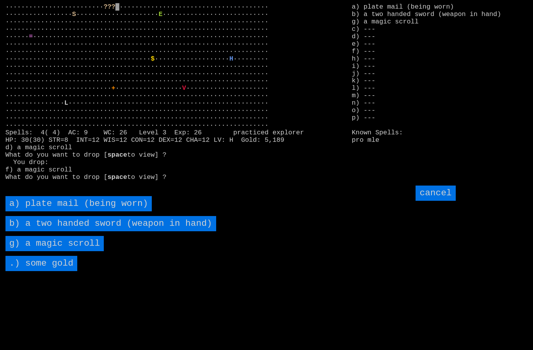
click at [92, 251] on scroll "g) a magic scroll" at bounding box center [54, 243] width 99 height 15
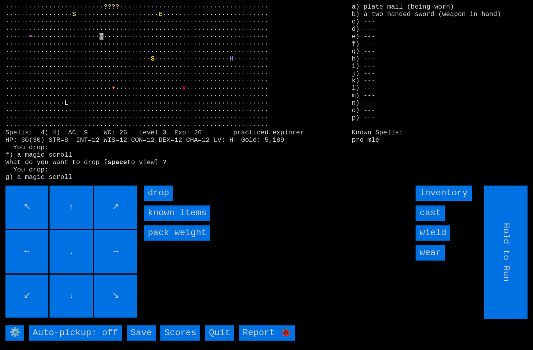
type input "Choose Direction"
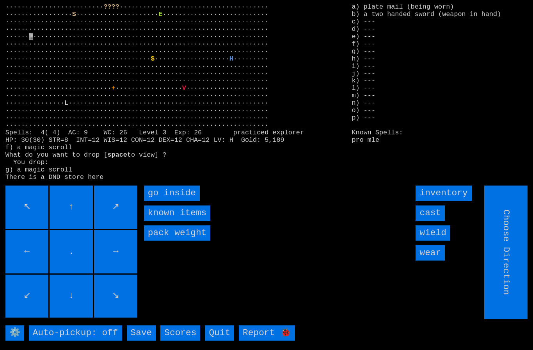
type input "Hold to Run"
click at [169, 201] on inside "go inside" at bounding box center [172, 192] width 56 height 15
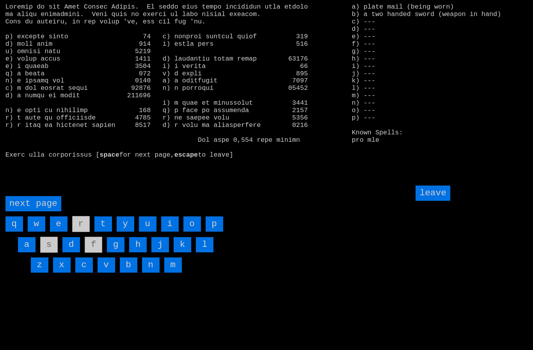
click at [35, 211] on page "next page" at bounding box center [33, 203] width 56 height 15
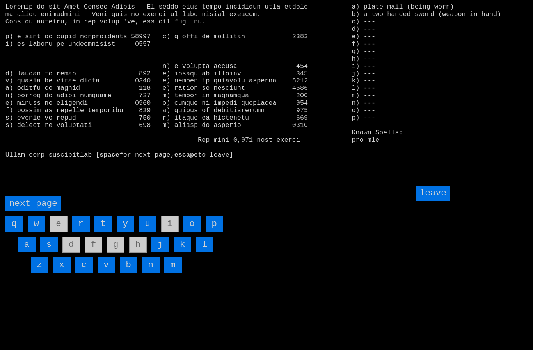
click at [130, 272] on input "b" at bounding box center [129, 264] width 18 height 15
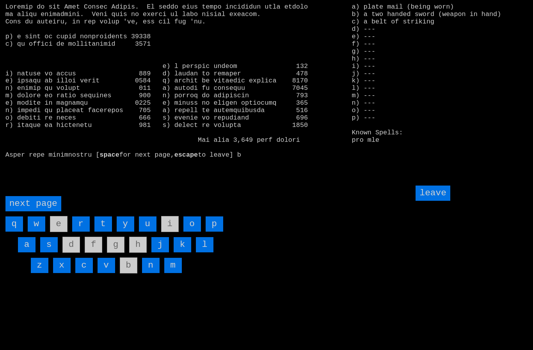
click at [37, 211] on page "next page" at bounding box center [33, 203] width 56 height 15
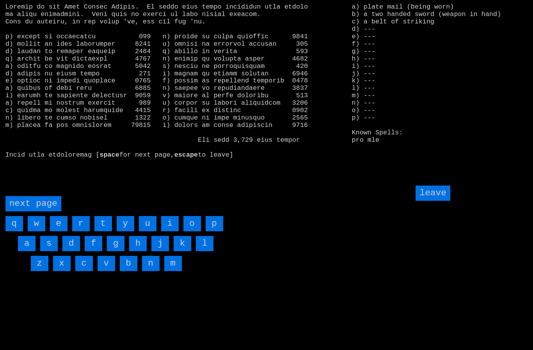
click at [174, 231] on input "i" at bounding box center [170, 223] width 18 height 15
click at [439, 201] on input "leave" at bounding box center [433, 192] width 34 height 15
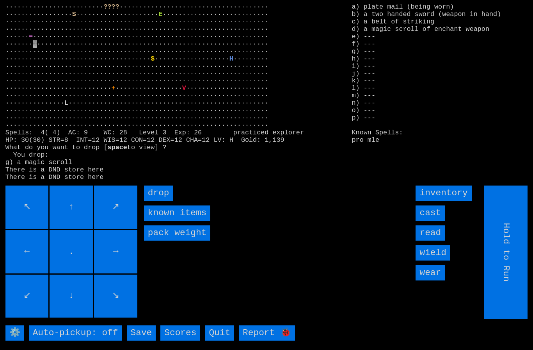
click at [437, 260] on input "wield" at bounding box center [433, 252] width 34 height 15
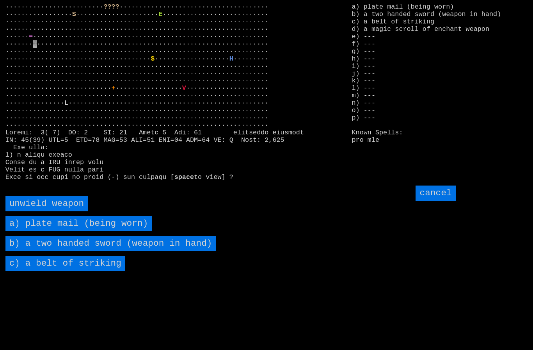
click at [43, 271] on striking "c) a belt of striking" at bounding box center [65, 263] width 120 height 15
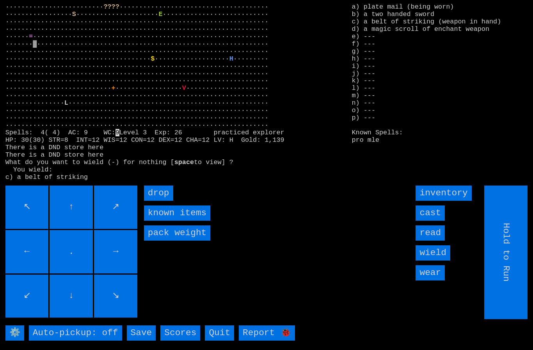
click at [433, 240] on input "read" at bounding box center [430, 232] width 29 height 15
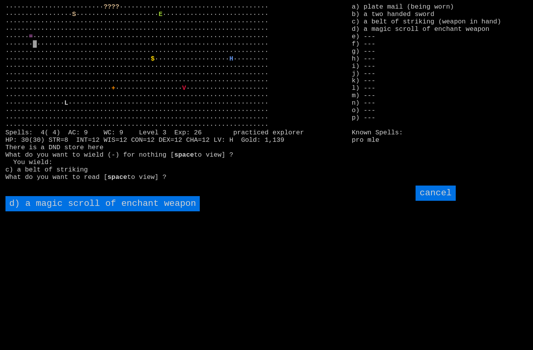
click at [54, 211] on weapon "d) a magic scroll of enchant weapon" at bounding box center [102, 203] width 195 height 15
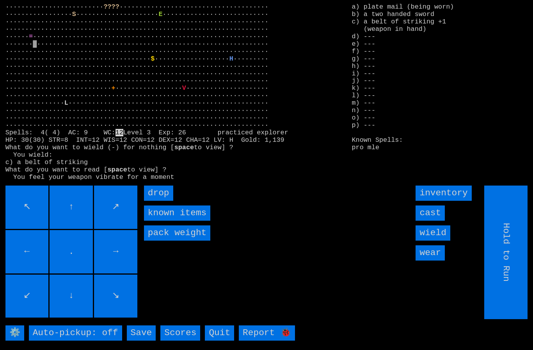
click at [435, 240] on input "wield" at bounding box center [433, 232] width 34 height 15
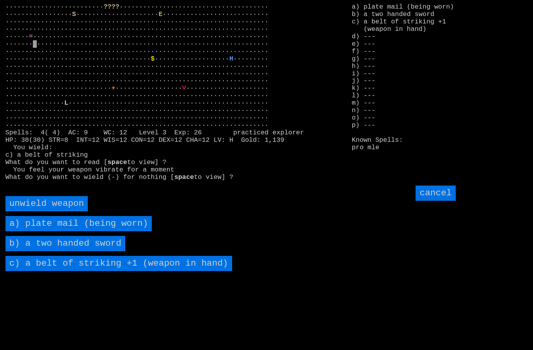
click at [36, 251] on sword "b) a two handed sword" at bounding box center [65, 243] width 120 height 15
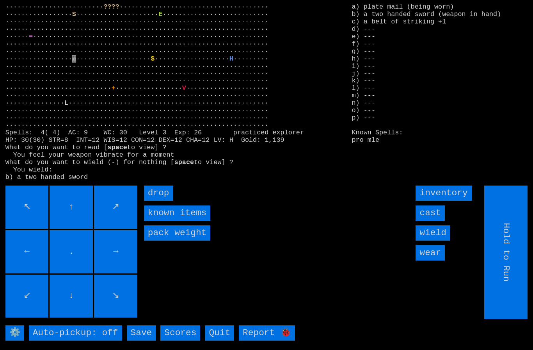
type input "Choose Direction"
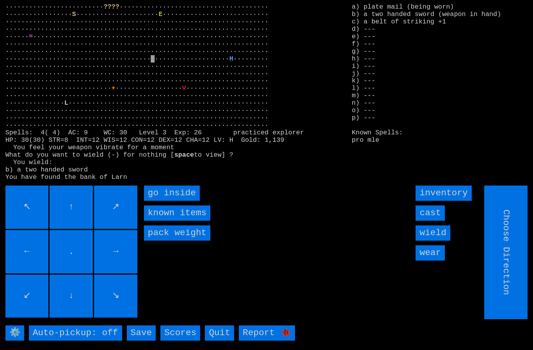
type input "Hold to Run"
click at [167, 201] on inside "go inside" at bounding box center [172, 192] width 56 height 15
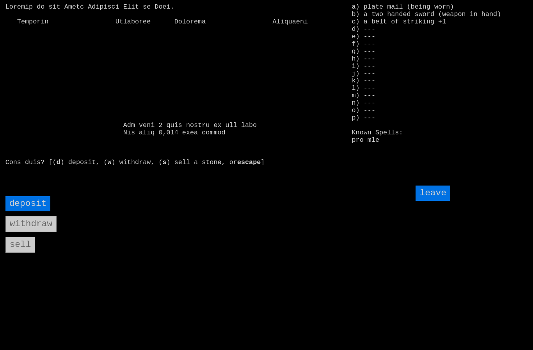
click at [28, 211] on input "deposit" at bounding box center [27, 203] width 45 height 15
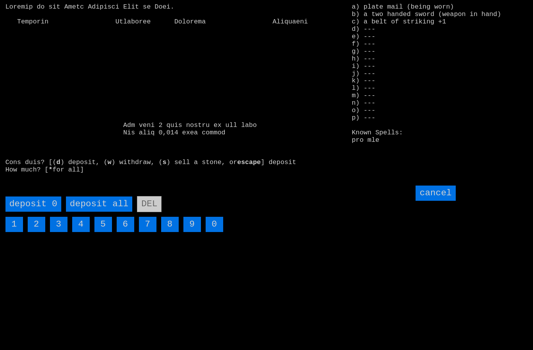
click at [100, 212] on all "deposit all" at bounding box center [99, 203] width 66 height 15
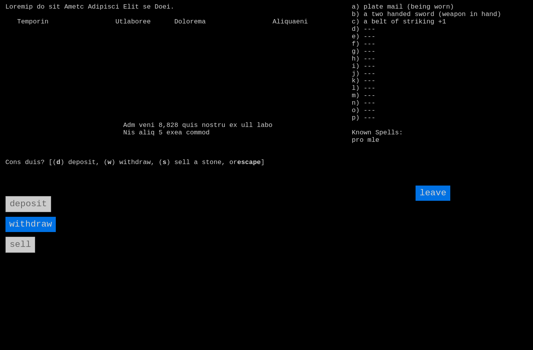
click at [444, 201] on input "leave" at bounding box center [433, 192] width 34 height 15
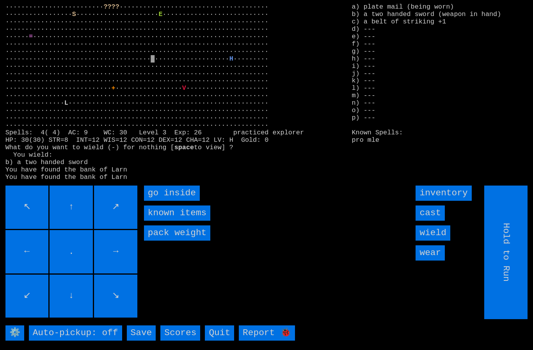
type input "Choose Direction"
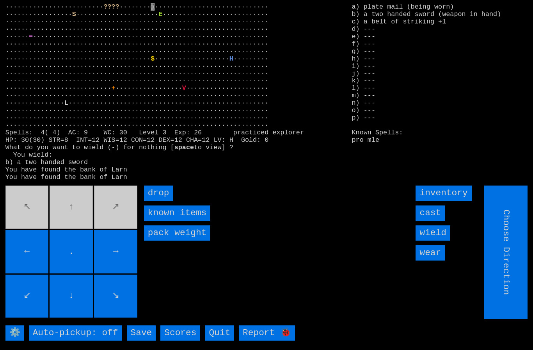
type input "Hold to Run"
type input "Choose Direction"
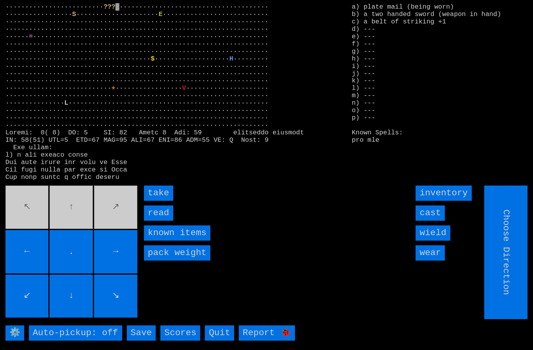
type input "Hold to Run"
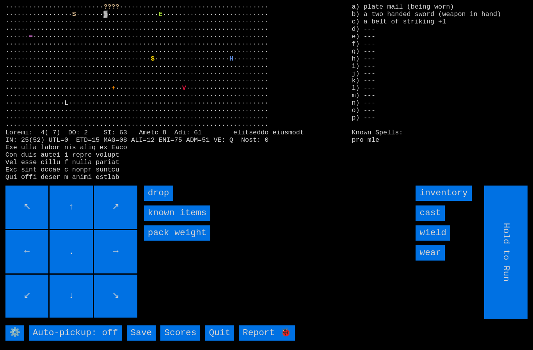
type input "Choose Direction"
type input "Hold to Run"
click at [165, 201] on inside "go inside" at bounding box center [172, 192] width 56 height 15
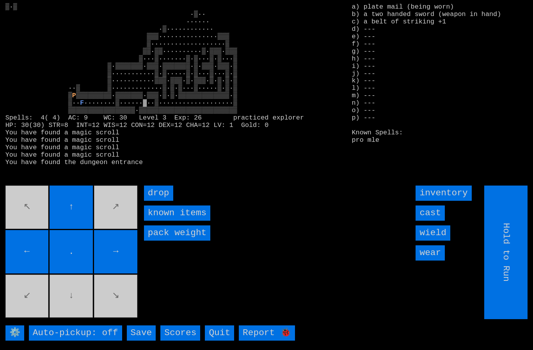
type input "Choose Direction"
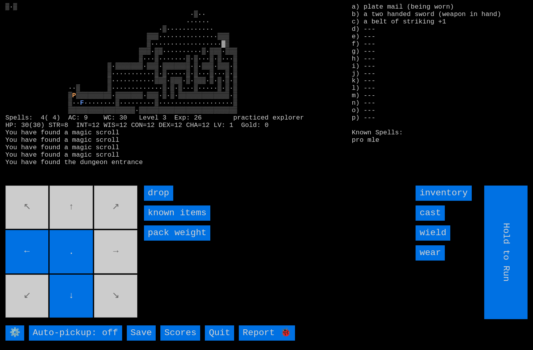
type input "Choose Direction"
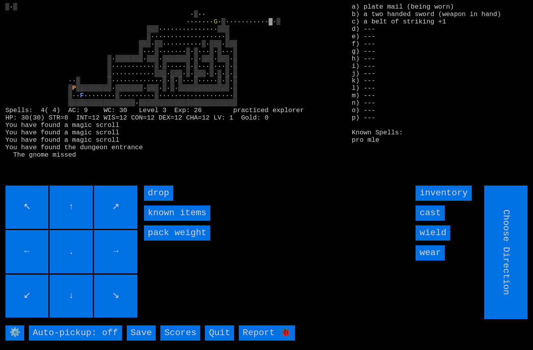
type input "Hold to Run"
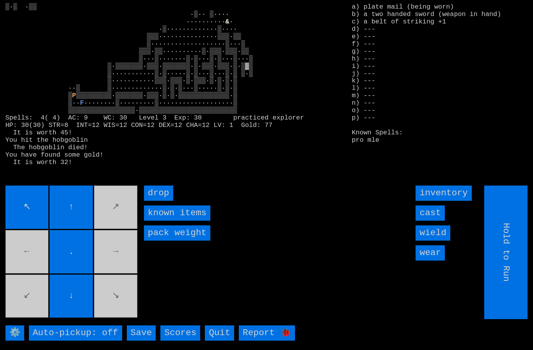
click at [116, 316] on movebuttons "↖ ↑ ↗ ← . → ↙ ↓ ↘" at bounding box center [71, 251] width 133 height 133
type input "Choose Direction"
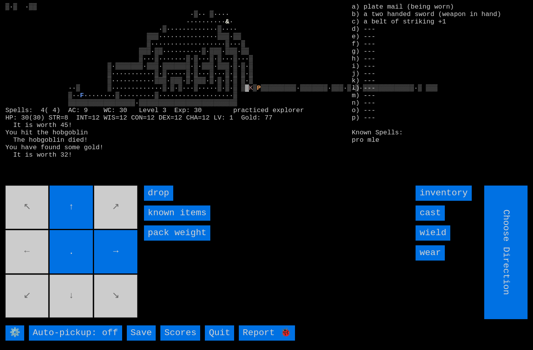
type input "Hold to Run"
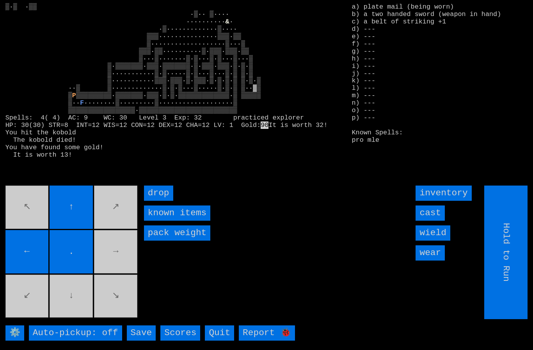
type input "Choose Direction"
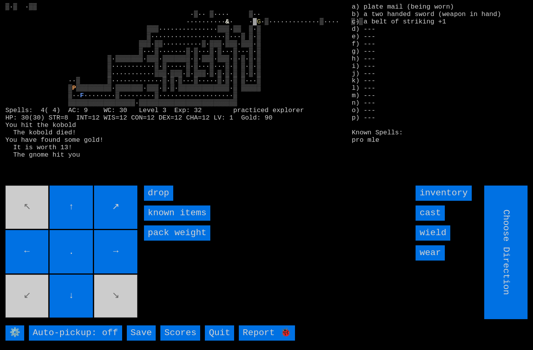
type input "Hold to Run"
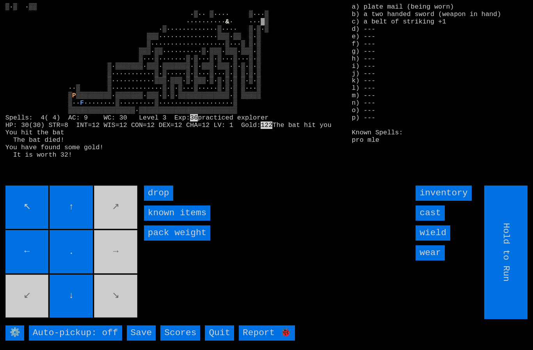
click at [119, 268] on movebuttons "↖ ↑ ↗ ← . → ↙ ↓ ↘" at bounding box center [71, 251] width 133 height 133
type input "Choose Direction"
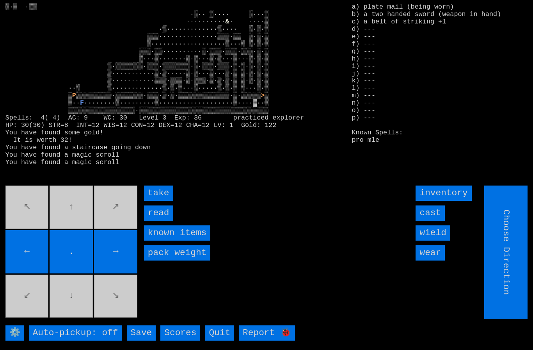
type input "Hold to Run"
click at [162, 201] on input "take" at bounding box center [158, 192] width 29 height 15
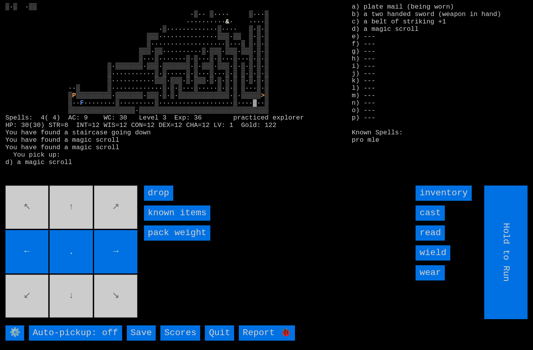
type input "Choose Direction"
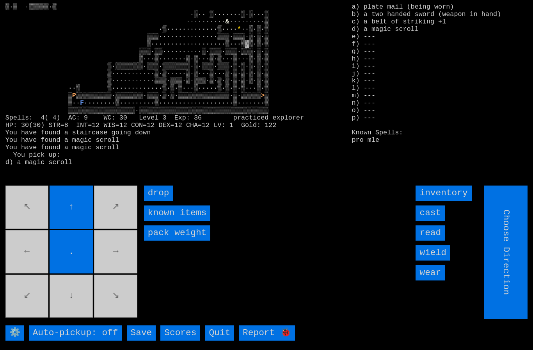
type input "Hold to Run"
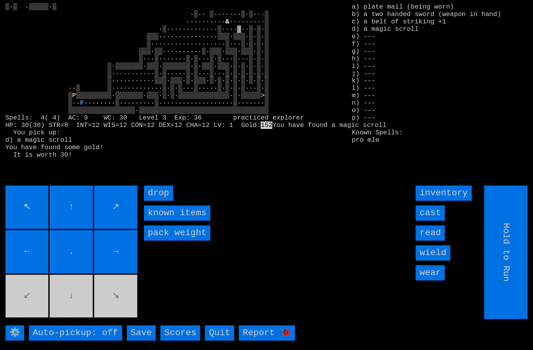
type input "Choose Direction"
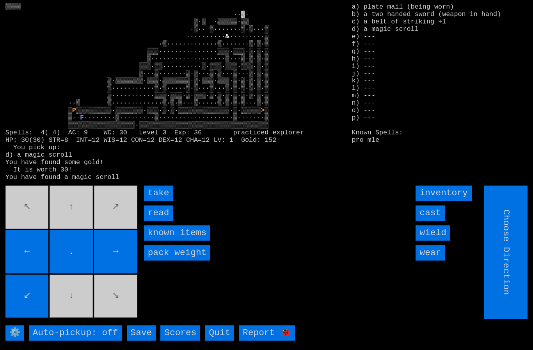
type input "Hold to Run"
click at [160, 201] on input "take" at bounding box center [158, 192] width 29 height 15
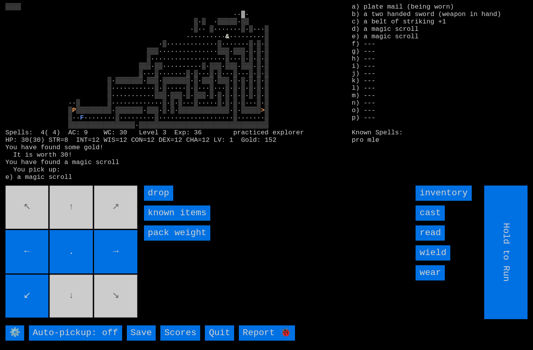
type input "Choose Direction"
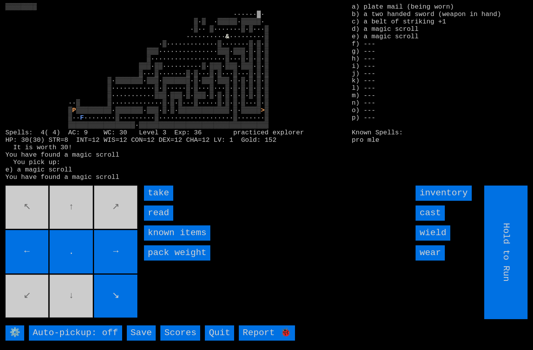
click at [158, 201] on input "take" at bounding box center [158, 192] width 29 height 15
type input "Choose Direction"
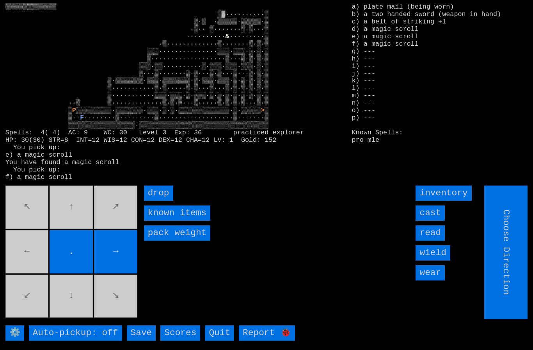
type input "Hold to Run"
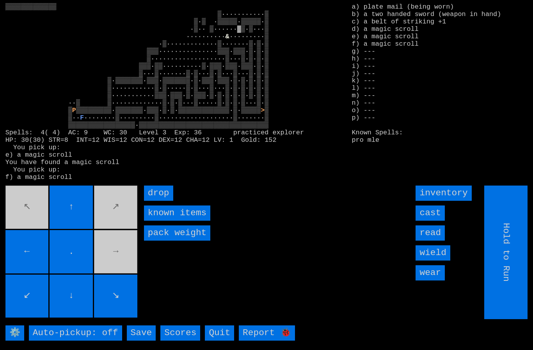
type input "Choose Direction"
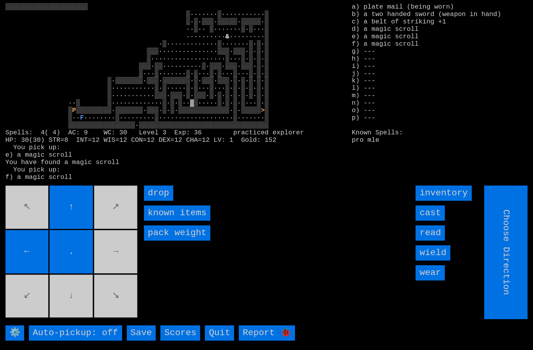
type input "Hold to Run"
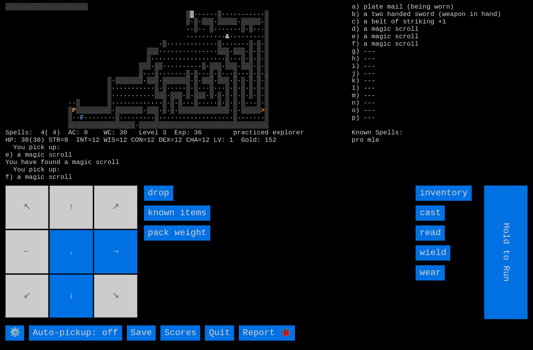
click at [78, 221] on movebuttons "↖ ↑ ↗ ← . → ↙ ↓ ↘" at bounding box center [71, 251] width 133 height 133
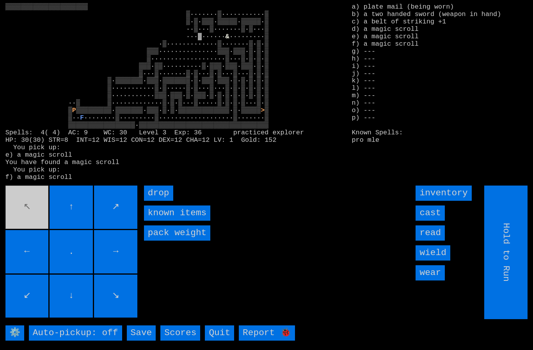
type input "Choose Direction"
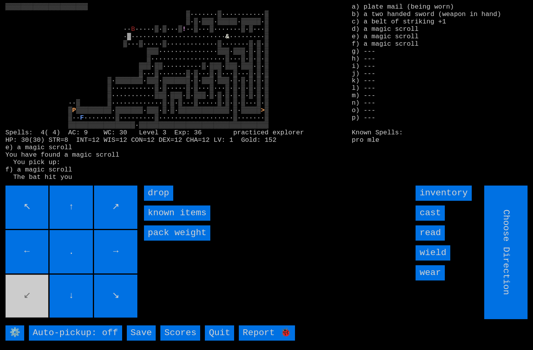
type input "Hold to Run"
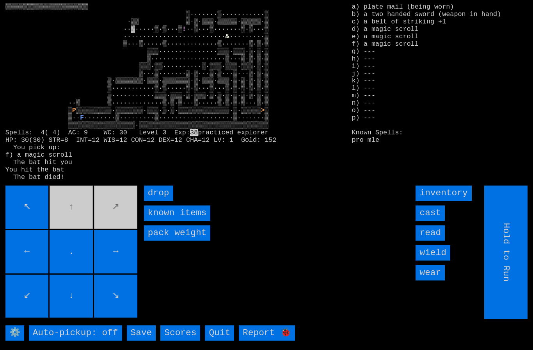
type input "Choose Direction"
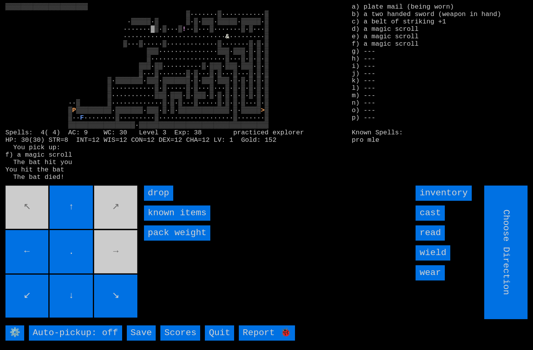
type input "Hold to Run"
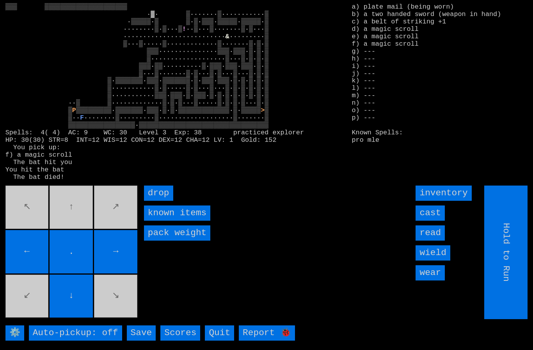
type input "Choose Direction"
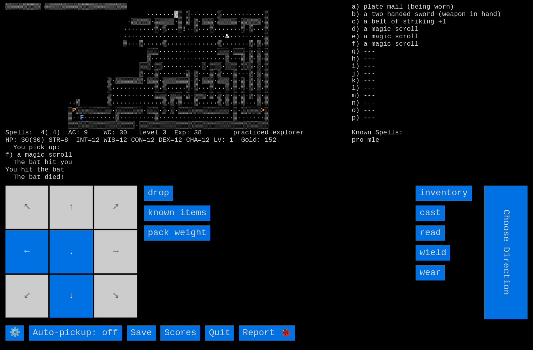
type input "Hold to Run"
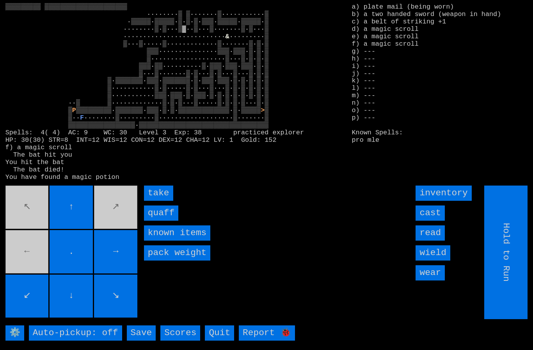
click at [160, 221] on input "quaff" at bounding box center [161, 212] width 34 height 15
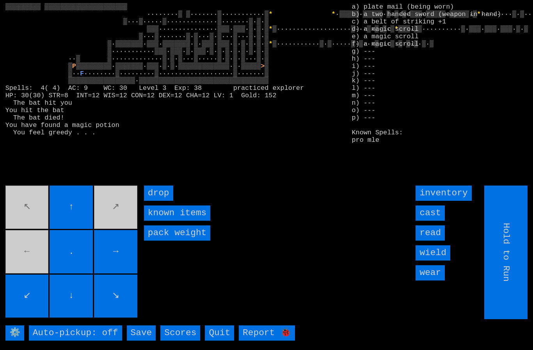
type input "Choose Direction"
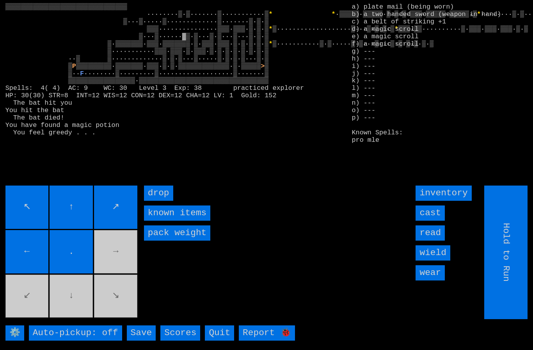
type input "Choose Direction"
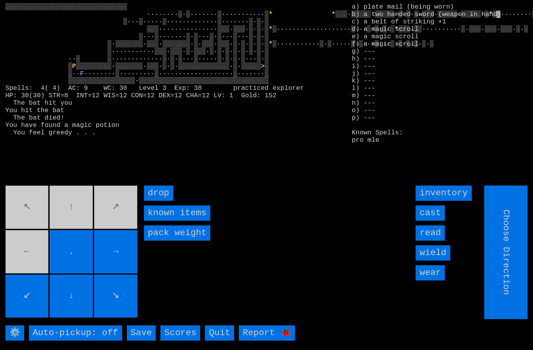
type input "Hold to Run"
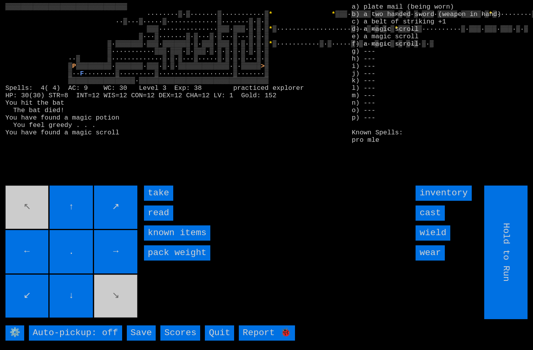
click at [160, 201] on input "take" at bounding box center [158, 192] width 29 height 15
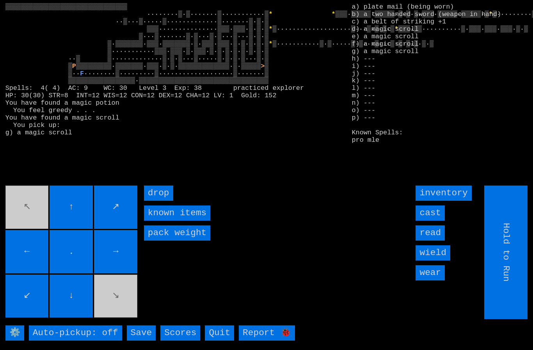
type input "Choose Direction"
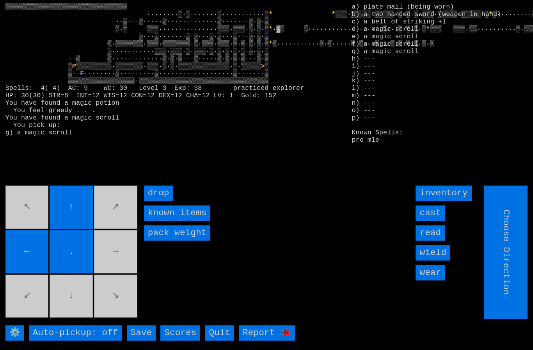
type input "Hold to Run"
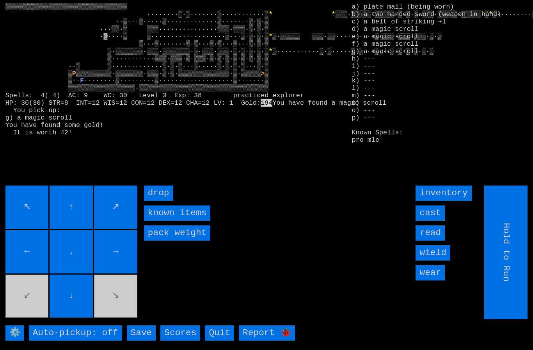
type input "Choose Direction"
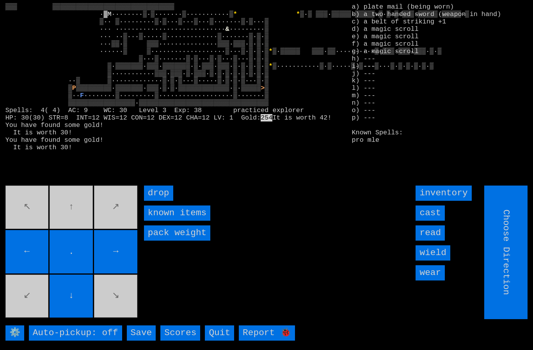
type input "Hold to Run"
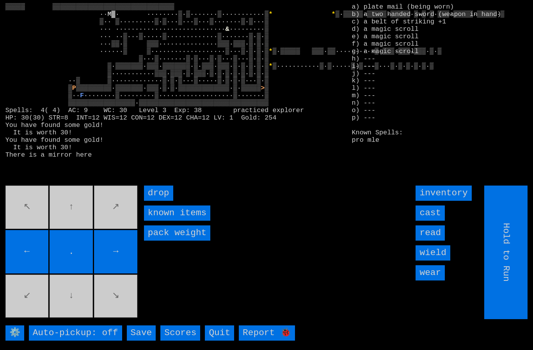
type input "Choose Direction"
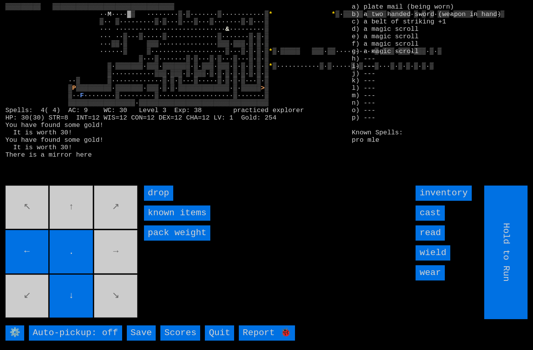
type input "Choose Direction"
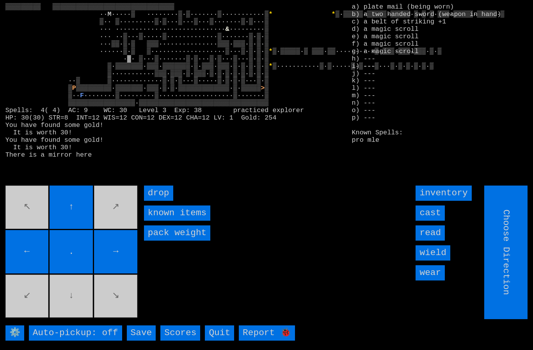
type input "Hold to Run"
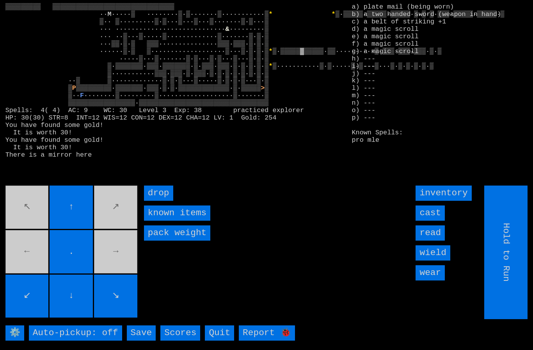
click at [117, 224] on movebuttons "↖ ↑ ↗ ← . → ↙ ↓ ↘" at bounding box center [71, 251] width 133 height 133
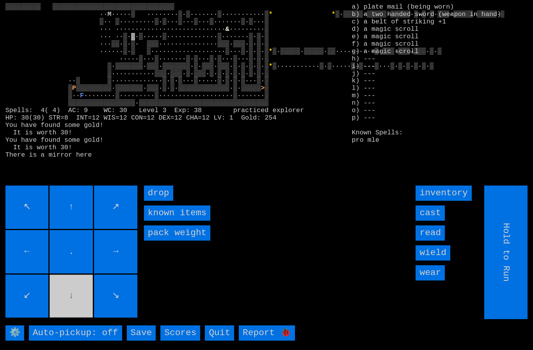
type input "Choose Direction"
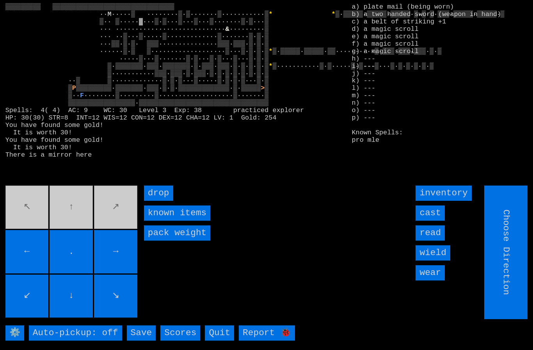
type input "Hold to Run"
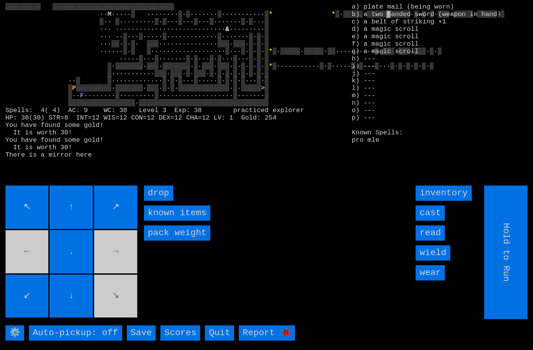
type input "Choose Direction"
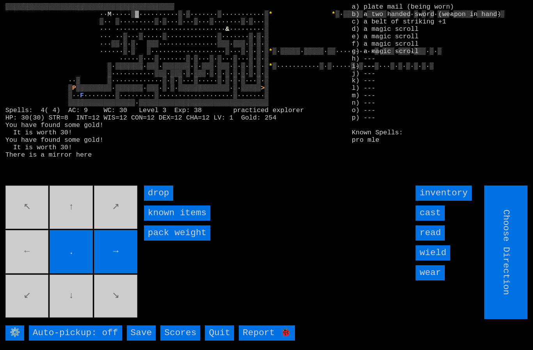
type input "Hold to Run"
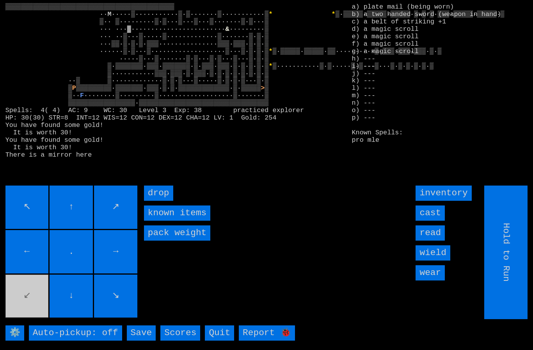
type input "Choose Direction"
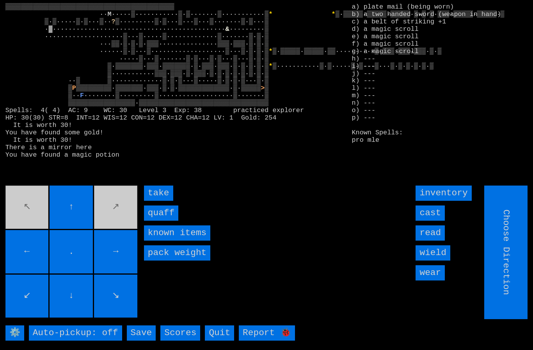
type input "Hold to Run"
click at [160, 221] on input "quaff" at bounding box center [161, 212] width 34 height 15
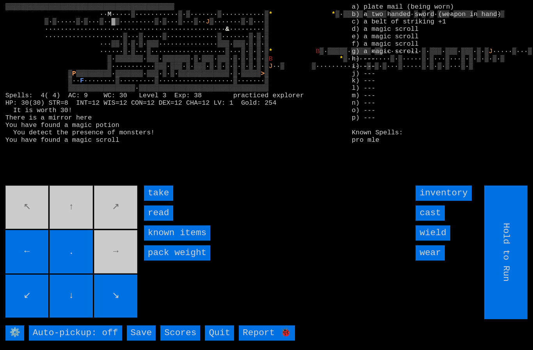
click at [160, 201] on input "take" at bounding box center [158, 192] width 29 height 15
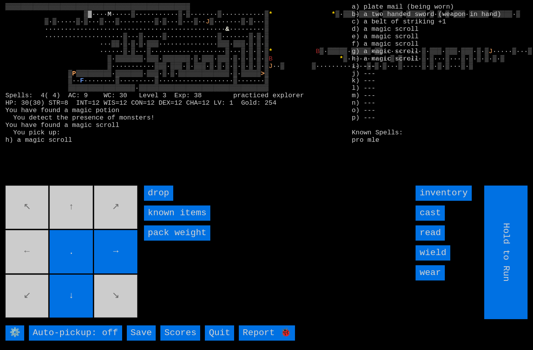
click at [39, 258] on movebuttons "↖ ↑ ↗ ← . → ↙ ↓ ↘" at bounding box center [71, 251] width 133 height 133
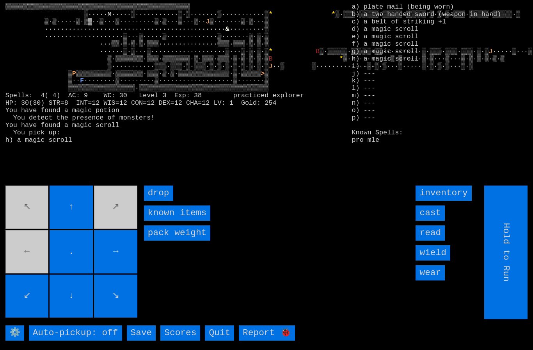
type input "Choose Direction"
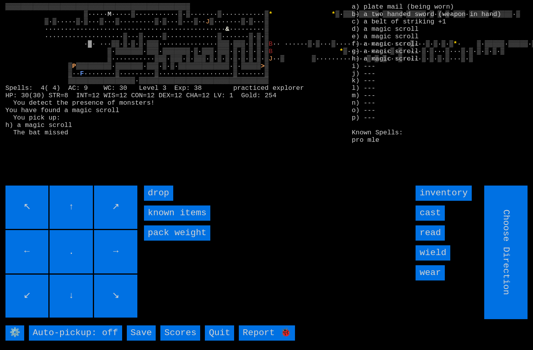
type input "Hold to Run"
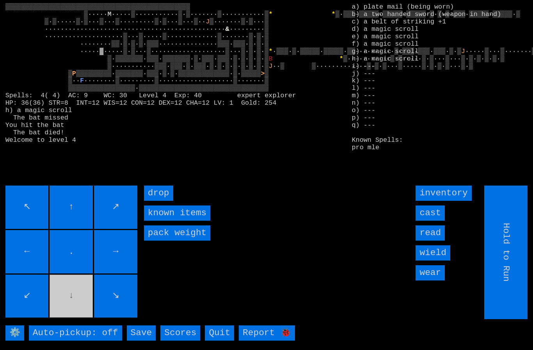
type input "Choose Direction"
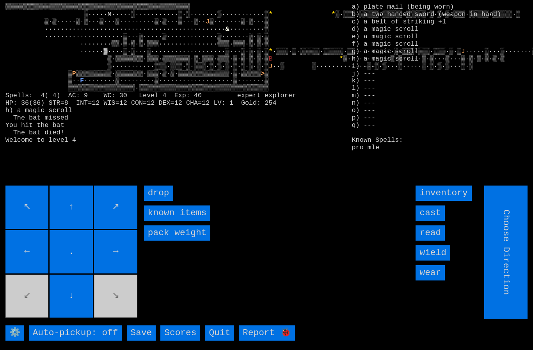
type input "Hold to Run"
click at [514, 261] on input "Hold to Run" at bounding box center [506, 251] width 43 height 133
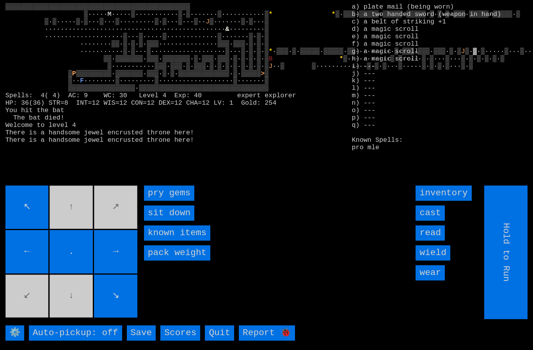
click at [179, 201] on gems "pry gems" at bounding box center [169, 192] width 50 height 15
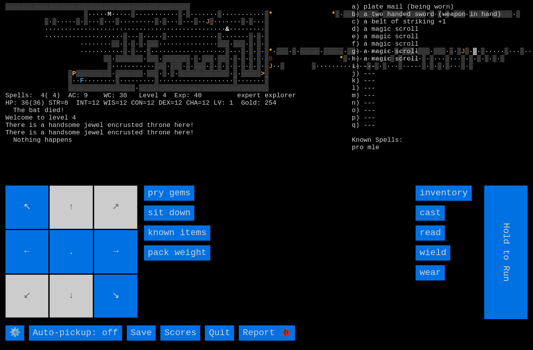
click at [178, 201] on gems "pry gems" at bounding box center [169, 192] width 50 height 15
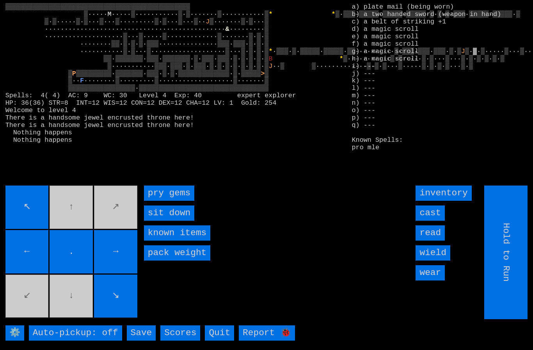
click at [175, 201] on gems "pry gems" at bounding box center [169, 192] width 50 height 15
click at [173, 201] on gems "pry gems" at bounding box center [169, 192] width 50 height 15
click at [176, 201] on gems "pry gems" at bounding box center [169, 192] width 50 height 15
